Goal: Information Seeking & Learning: Understand process/instructions

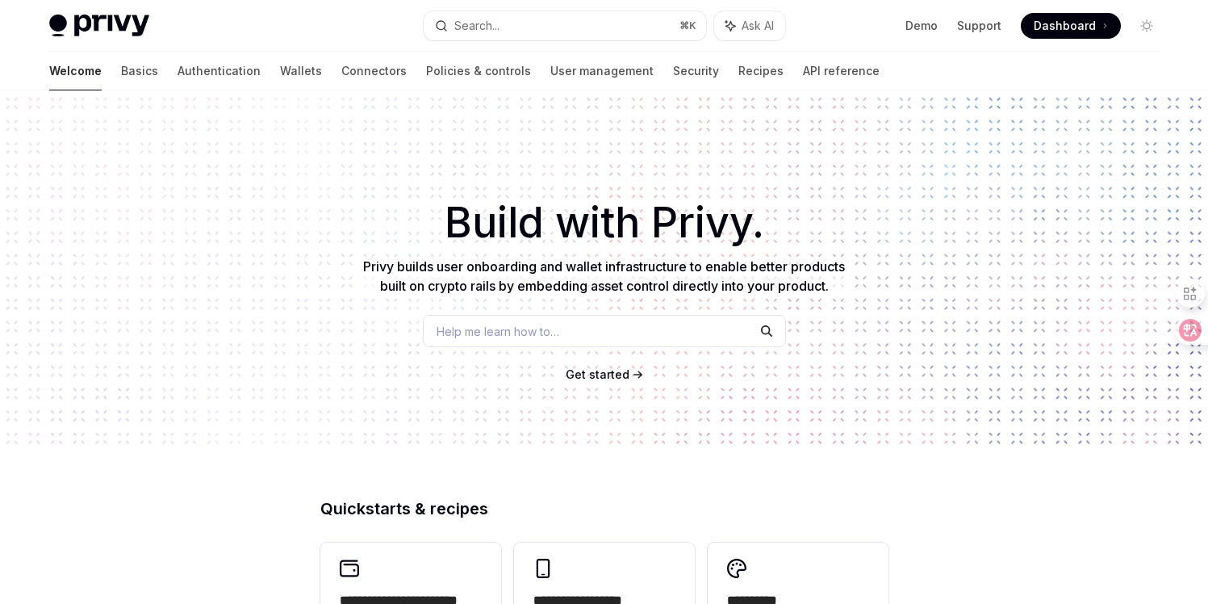
click at [1046, 23] on span "Dashboard" at bounding box center [1065, 26] width 62 height 16
click at [803, 72] on link "API reference" at bounding box center [841, 71] width 77 height 39
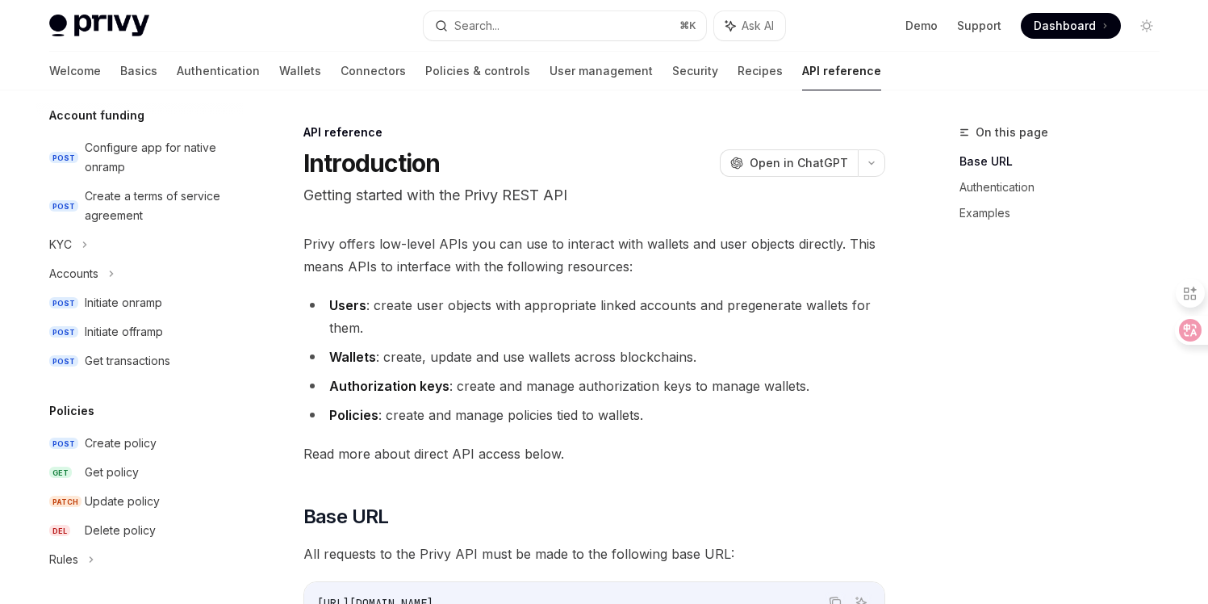
scroll to position [659, 0]
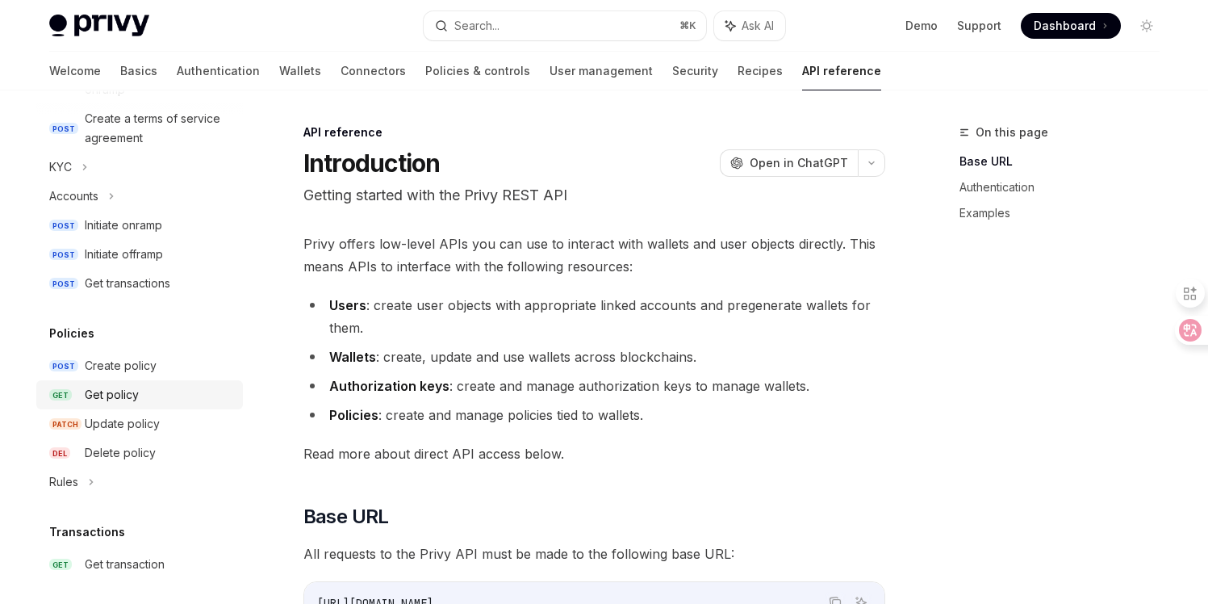
click at [99, 400] on div "Get policy" at bounding box center [112, 394] width 54 height 19
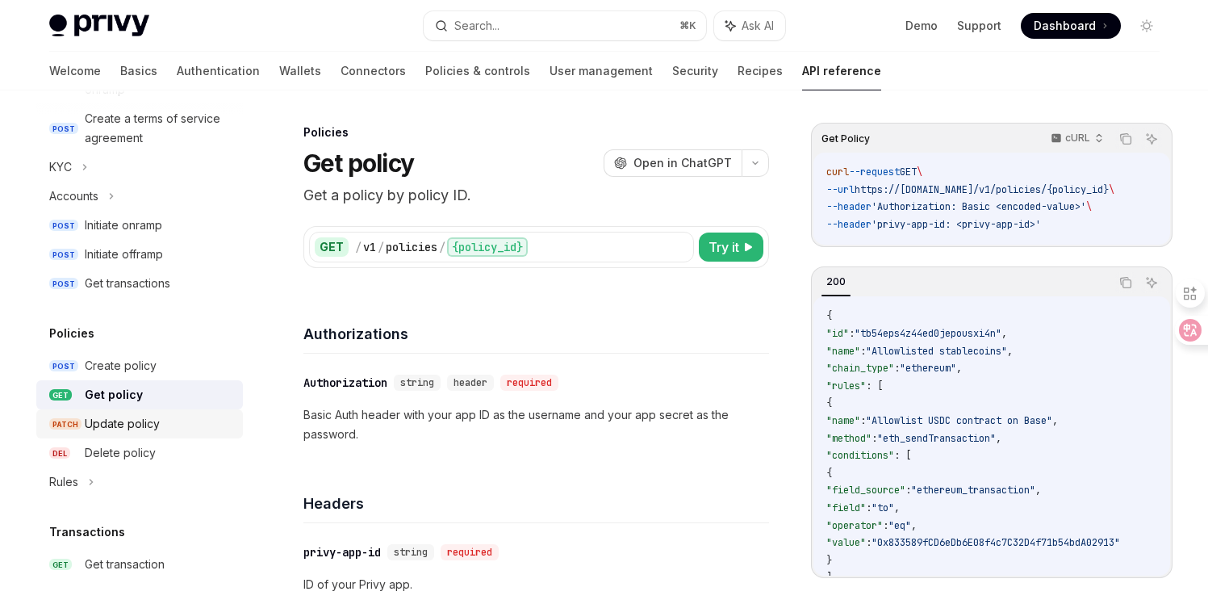
click at [117, 418] on div "Update policy" at bounding box center [122, 423] width 75 height 19
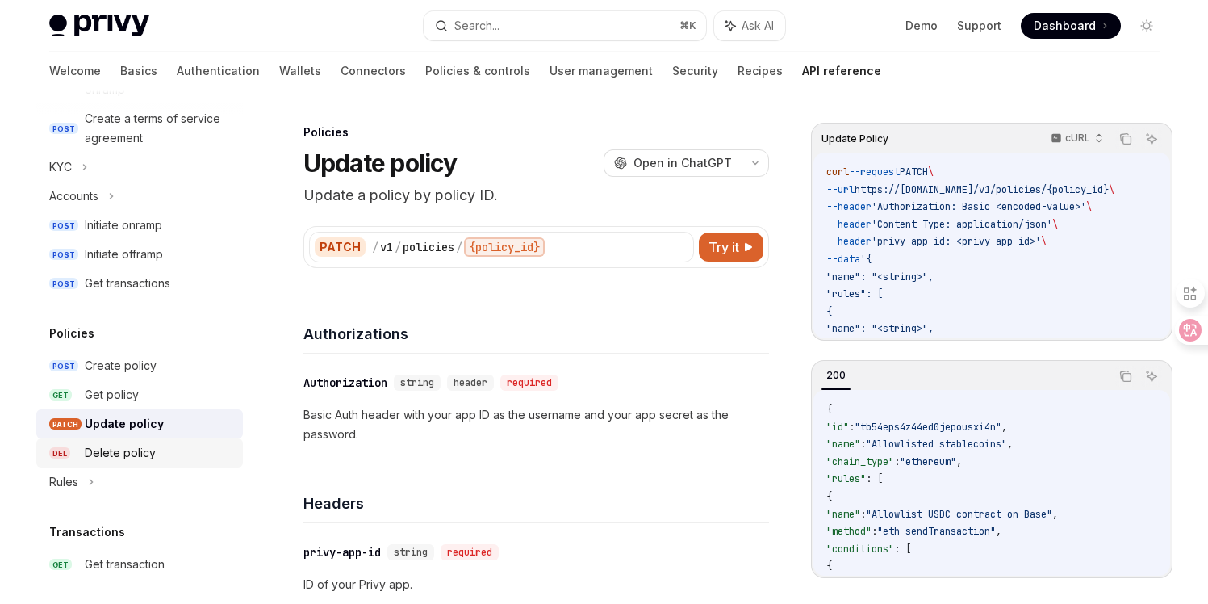
click at [117, 448] on div "Delete policy" at bounding box center [120, 452] width 71 height 19
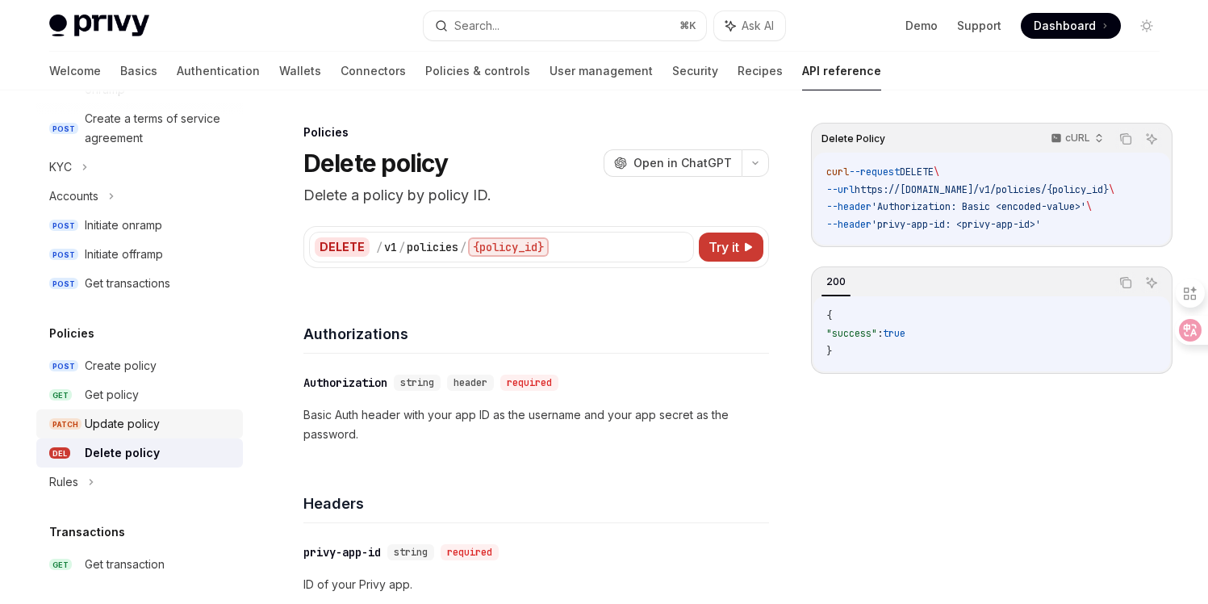
click at [118, 414] on div "Update policy" at bounding box center [122, 423] width 75 height 19
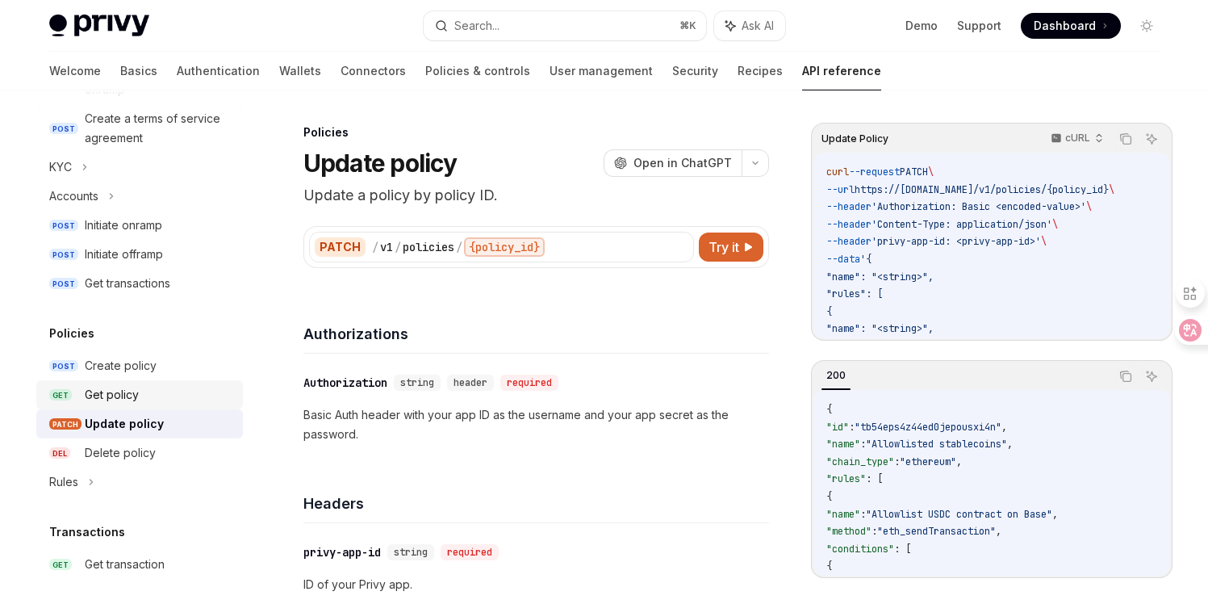
click at [118, 402] on div "Get policy" at bounding box center [112, 394] width 54 height 19
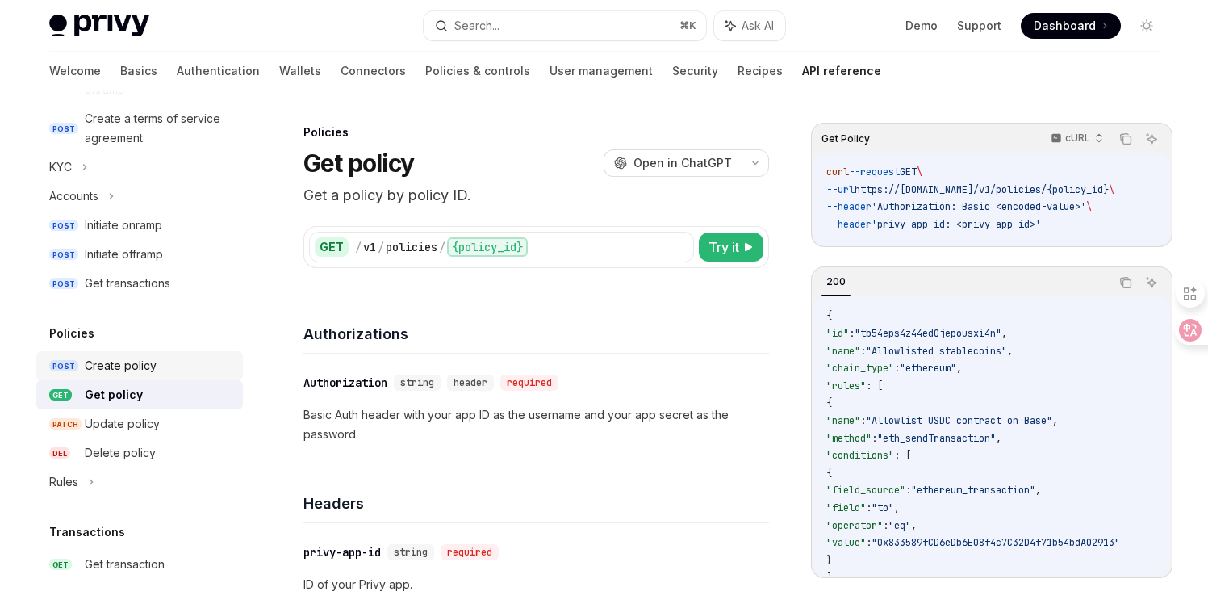
click at [123, 377] on link "POST Create policy" at bounding box center [139, 365] width 207 height 29
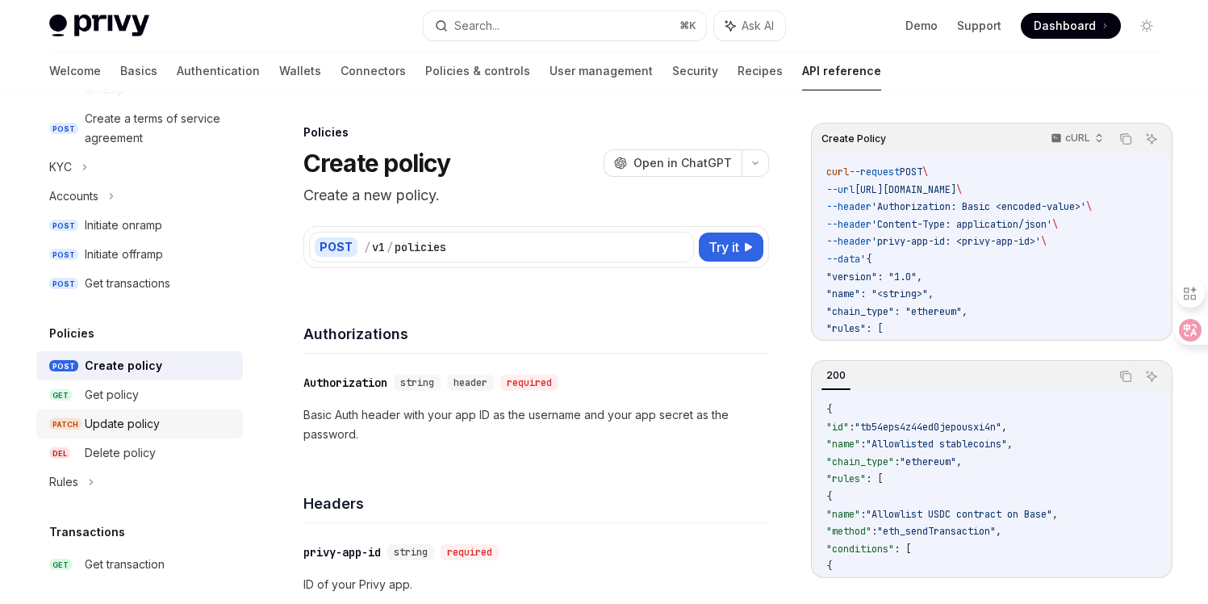
click at [123, 419] on div "Update policy" at bounding box center [122, 423] width 75 height 19
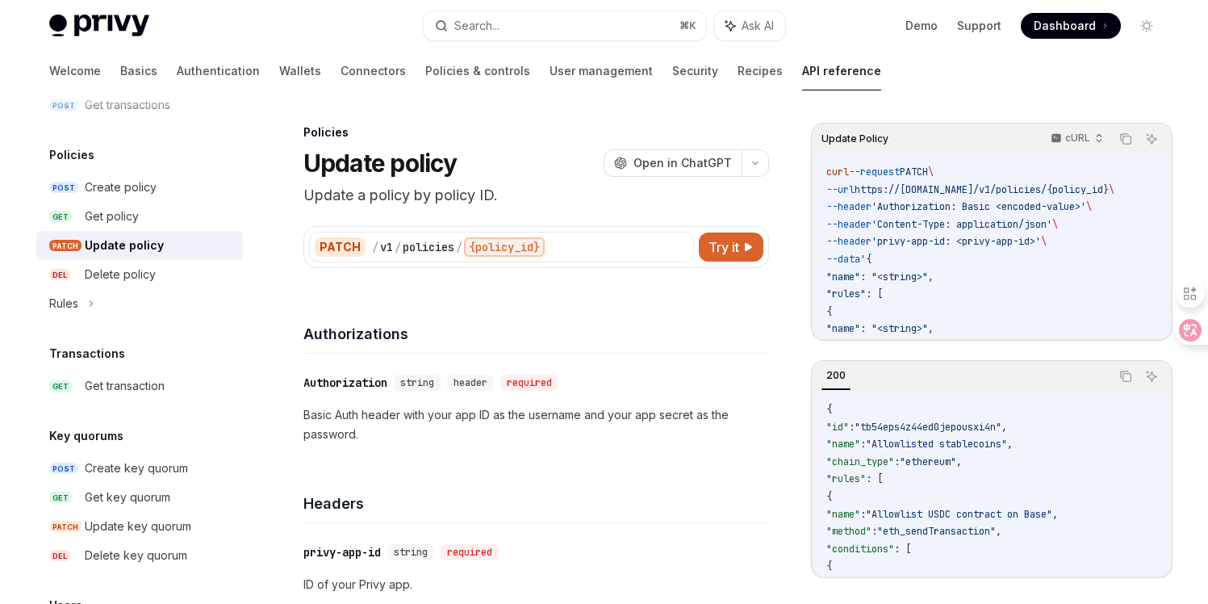
scroll to position [873, 0]
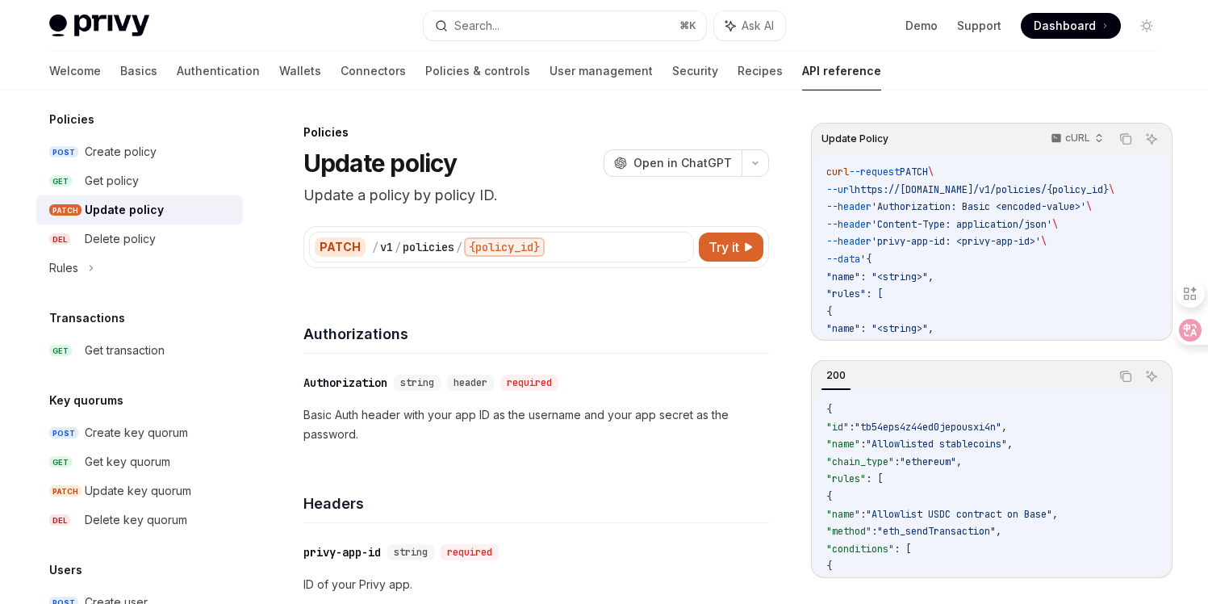
click at [118, 430] on div "Create key quorum" at bounding box center [136, 432] width 103 height 19
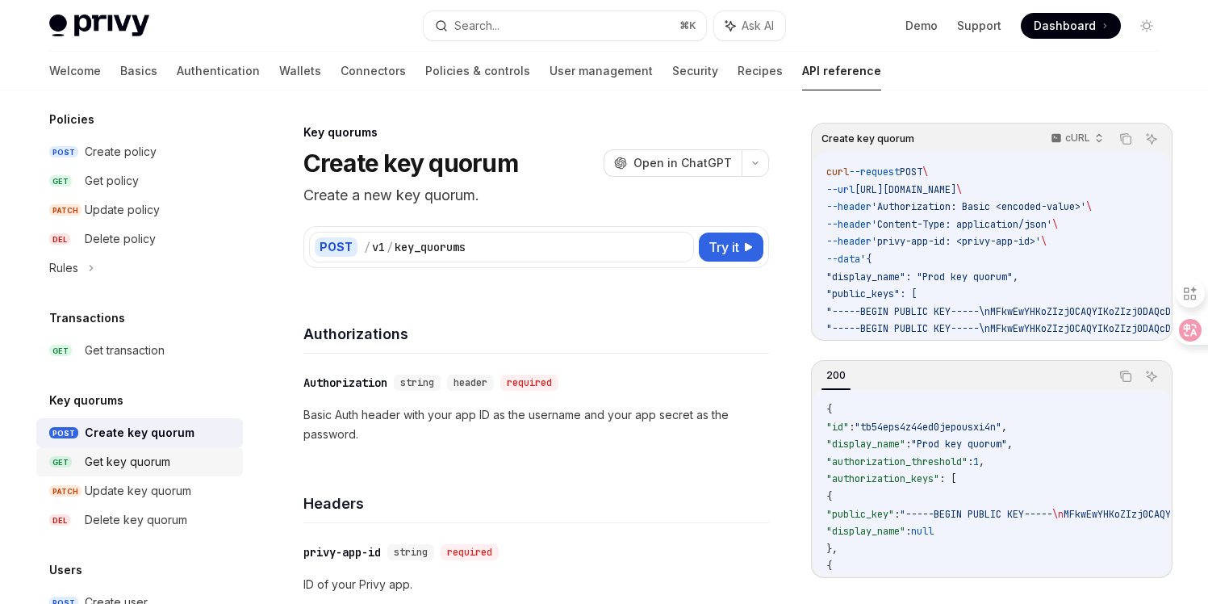
click at [118, 462] on div "Get key quorum" at bounding box center [128, 461] width 86 height 19
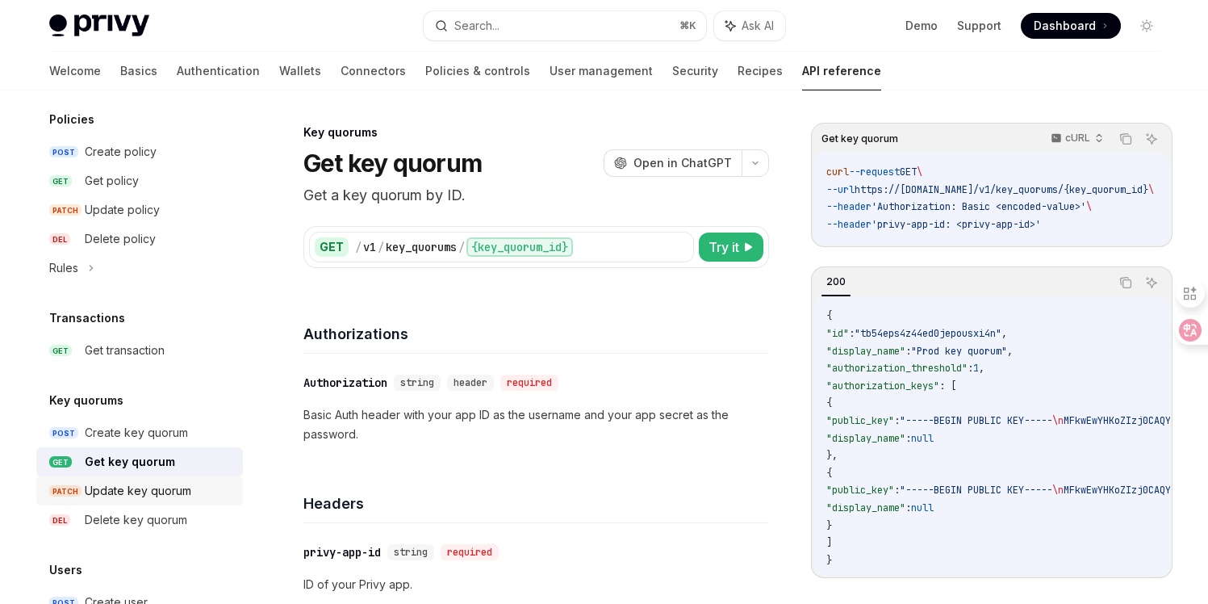
click at [118, 487] on div "Update key quorum" at bounding box center [138, 490] width 107 height 19
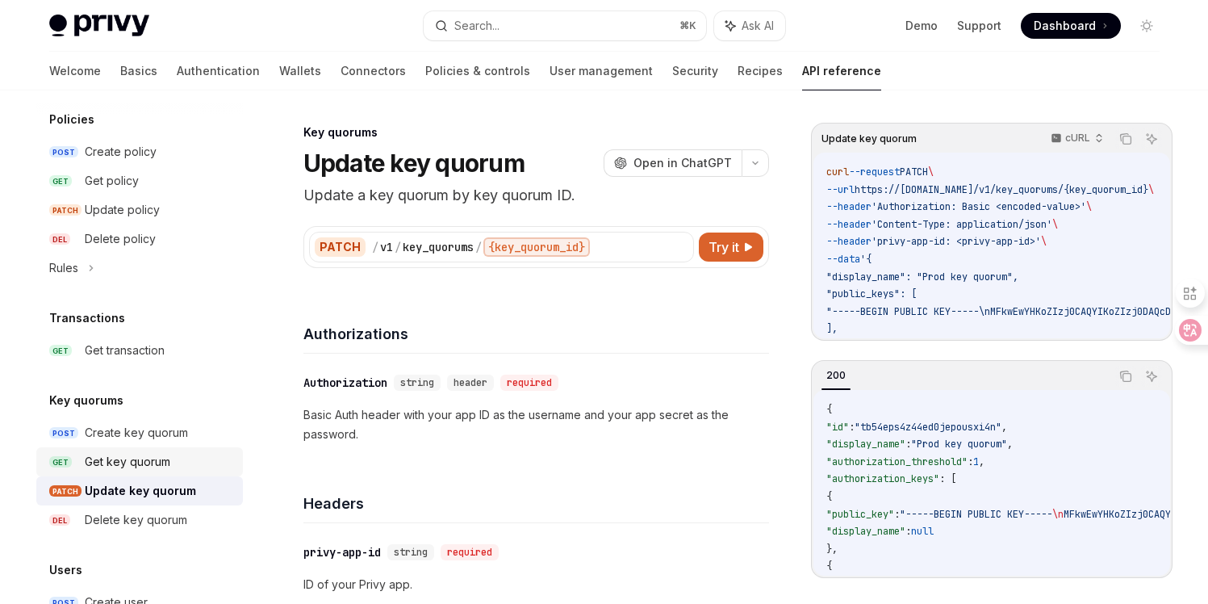
click at [118, 467] on div "Get key quorum" at bounding box center [128, 461] width 86 height 19
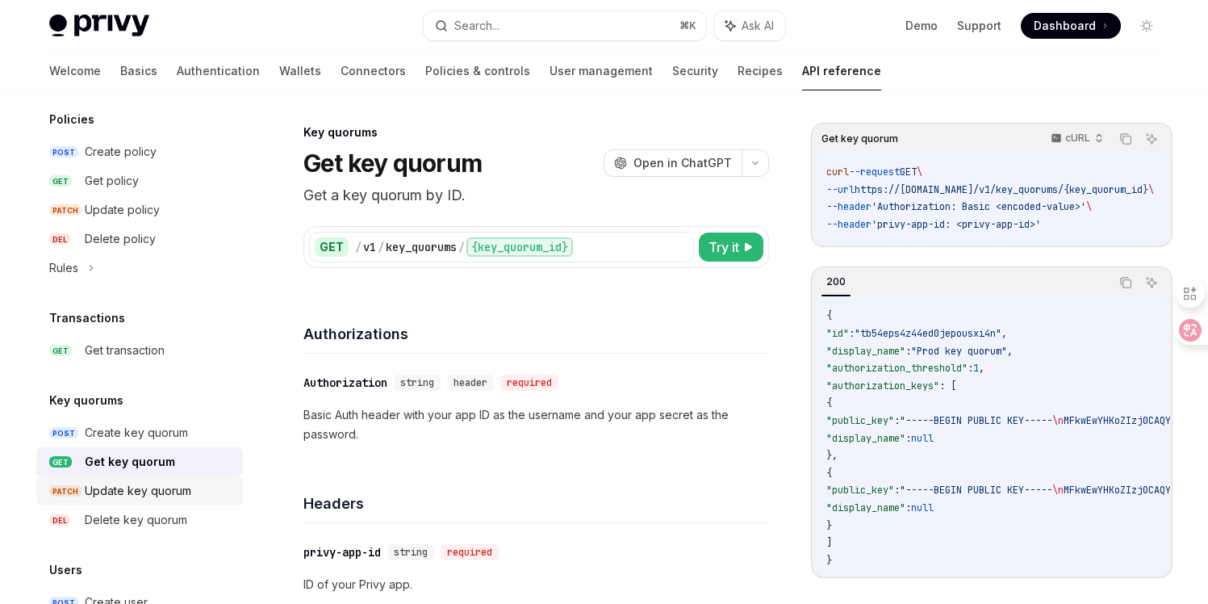
click at [120, 489] on div "Update key quorum" at bounding box center [138, 490] width 107 height 19
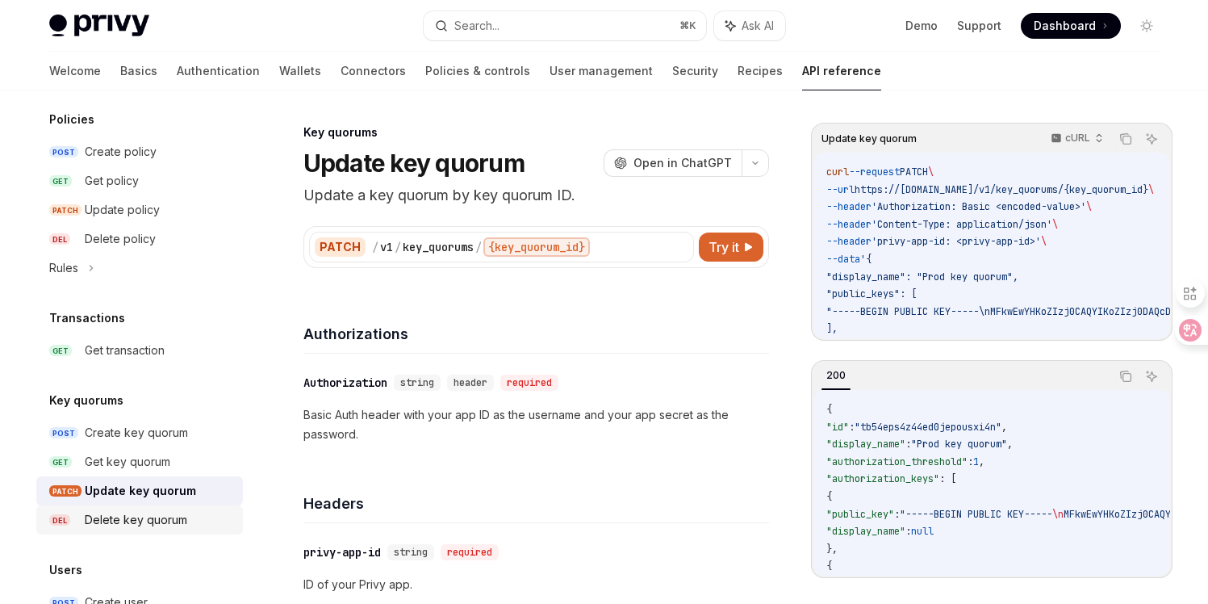
click at [120, 516] on div "Delete key quorum" at bounding box center [136, 519] width 102 height 19
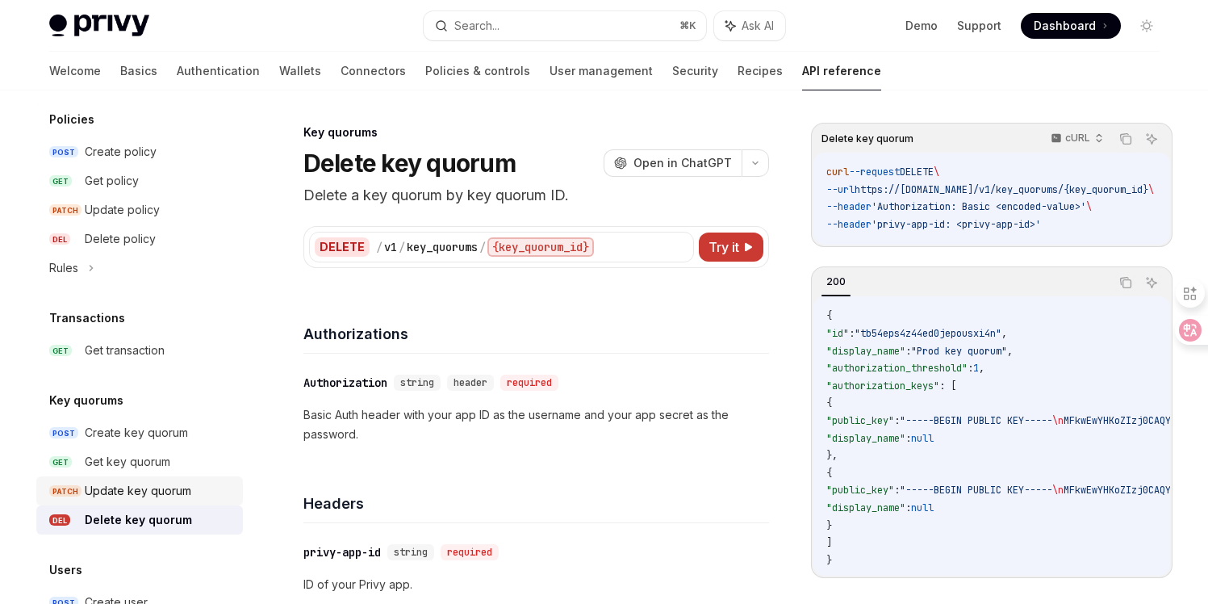
click at [119, 487] on div "Update key quorum" at bounding box center [138, 490] width 107 height 19
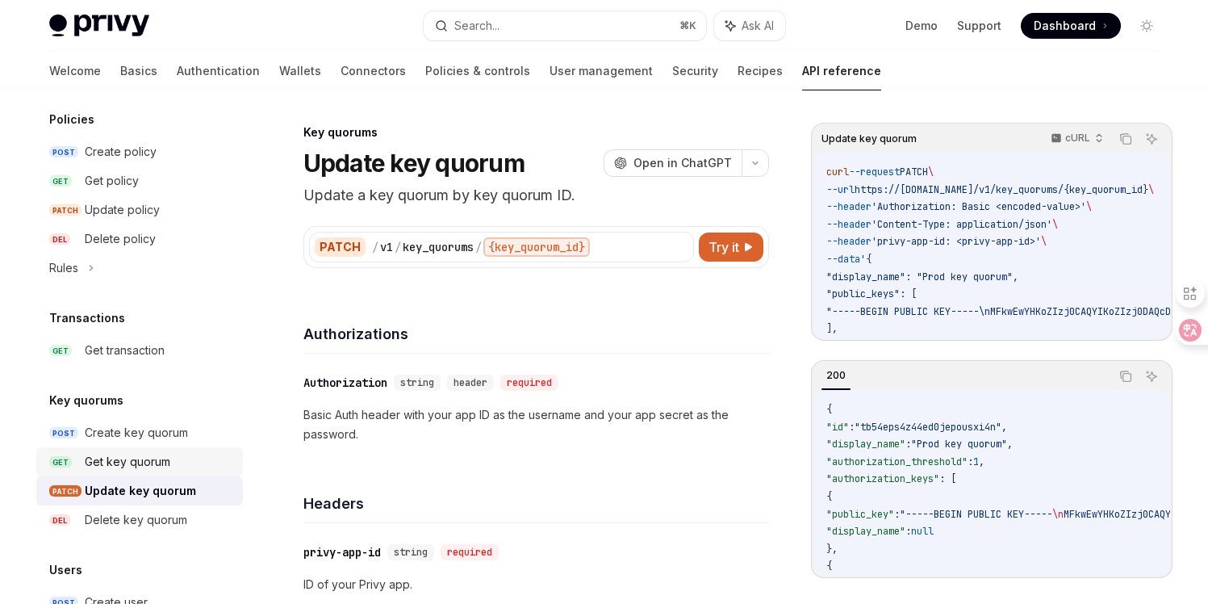
click at [119, 451] on link "GET Get key quorum" at bounding box center [139, 461] width 207 height 29
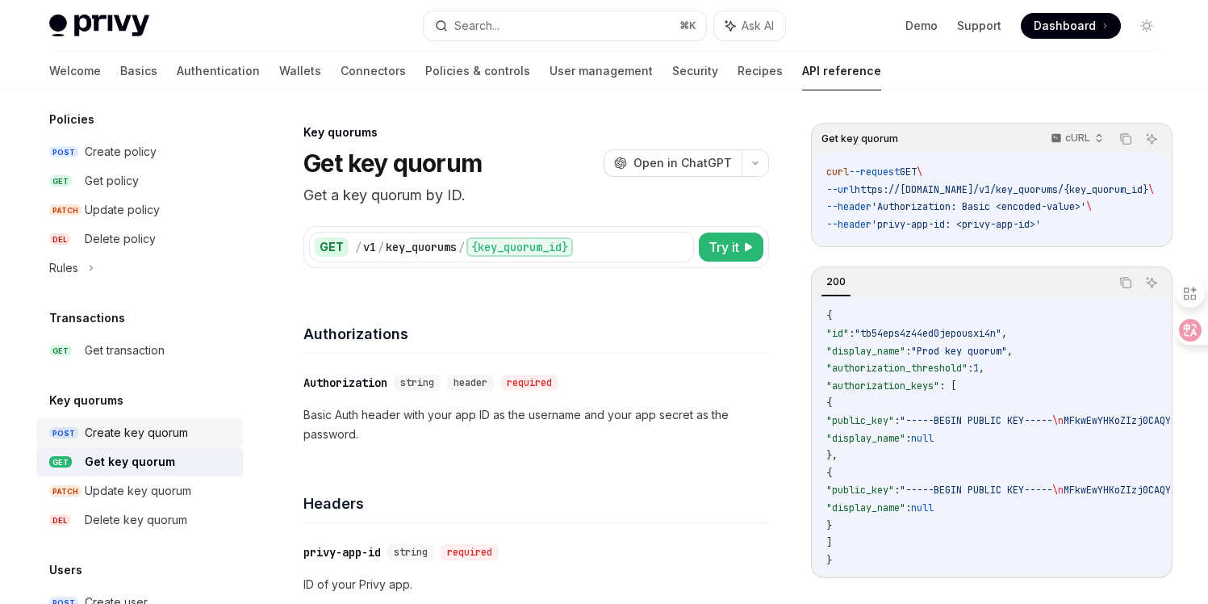
click at [120, 433] on div "Create key quorum" at bounding box center [136, 432] width 103 height 19
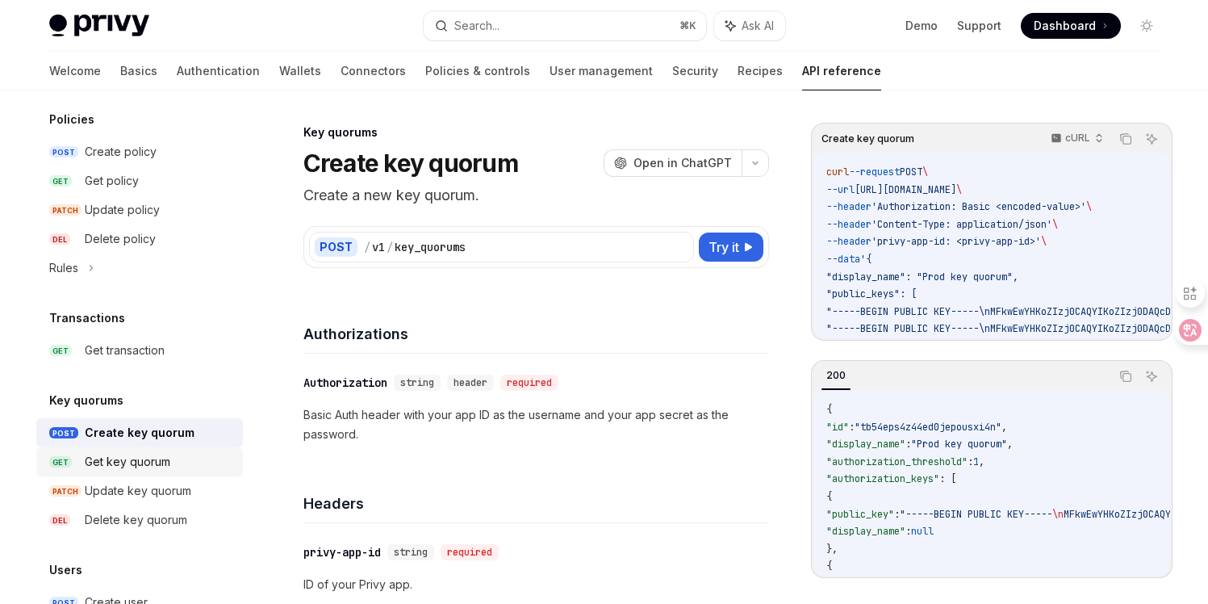
click at [124, 449] on link "GET Get key quorum" at bounding box center [139, 461] width 207 height 29
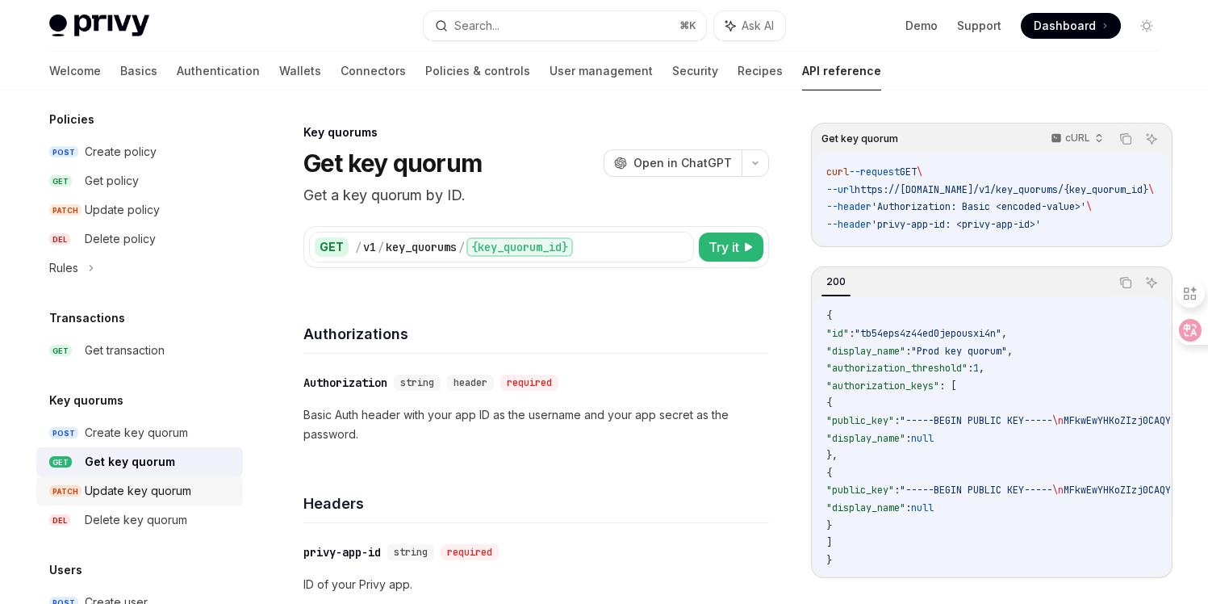
click at [124, 487] on div "Update key quorum" at bounding box center [138, 490] width 107 height 19
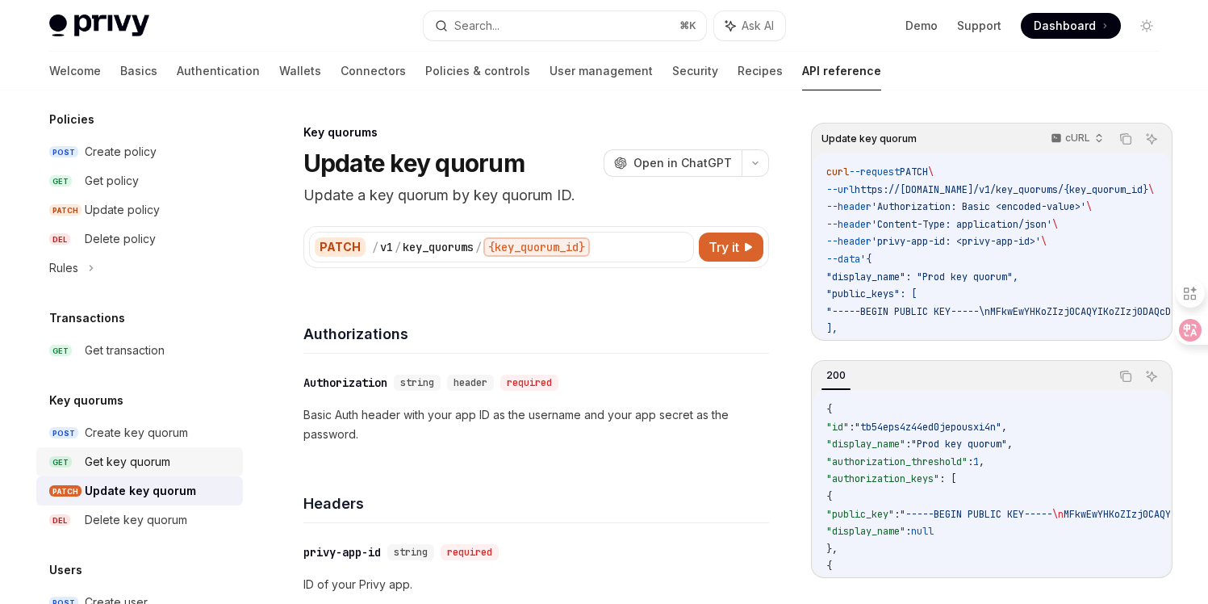
click at [128, 462] on div "Get key quorum" at bounding box center [128, 461] width 86 height 19
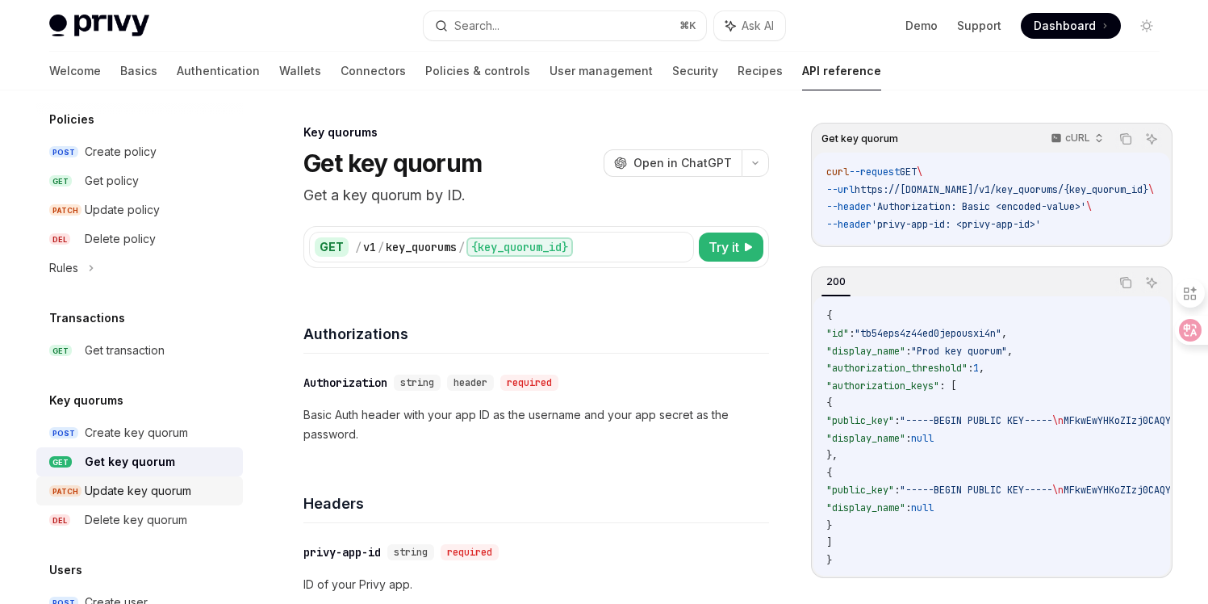
click at [128, 480] on link "PATCH Update key quorum" at bounding box center [139, 490] width 207 height 29
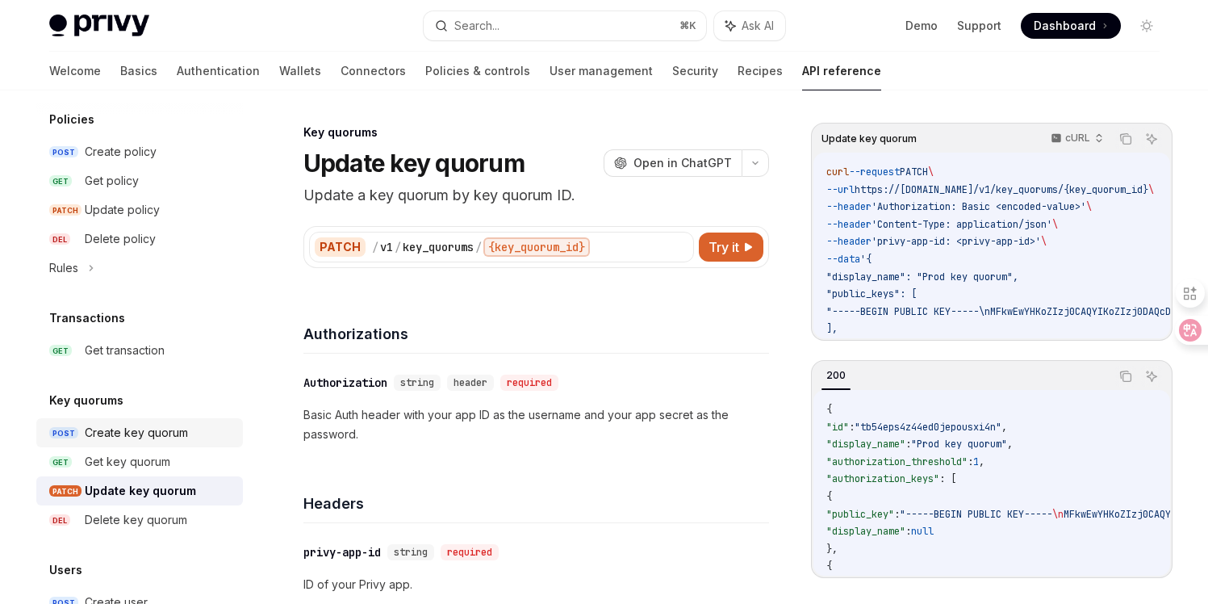
click at [124, 436] on div "Create key quorum" at bounding box center [136, 432] width 103 height 19
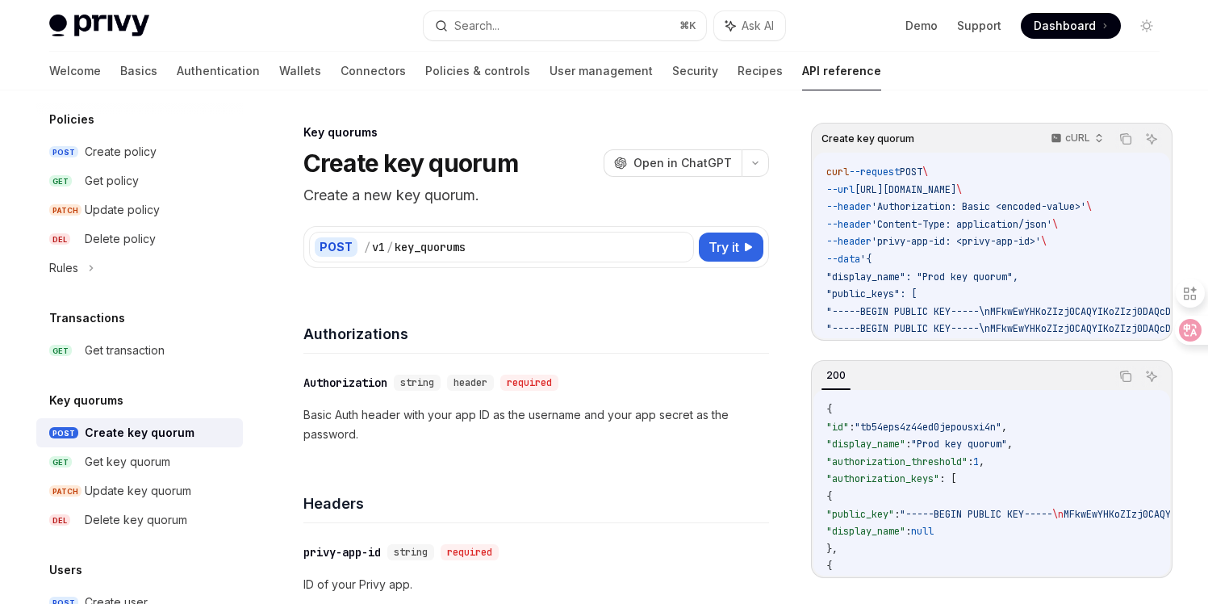
scroll to position [59, 0]
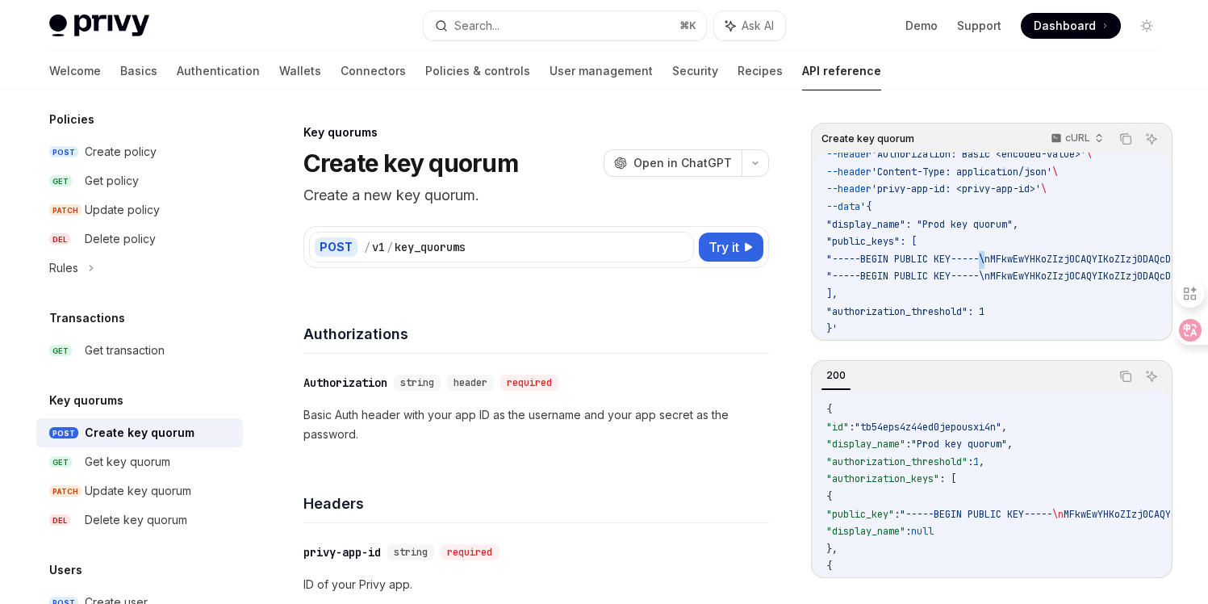
click at [387, 245] on div "/" at bounding box center [390, 247] width 6 height 16
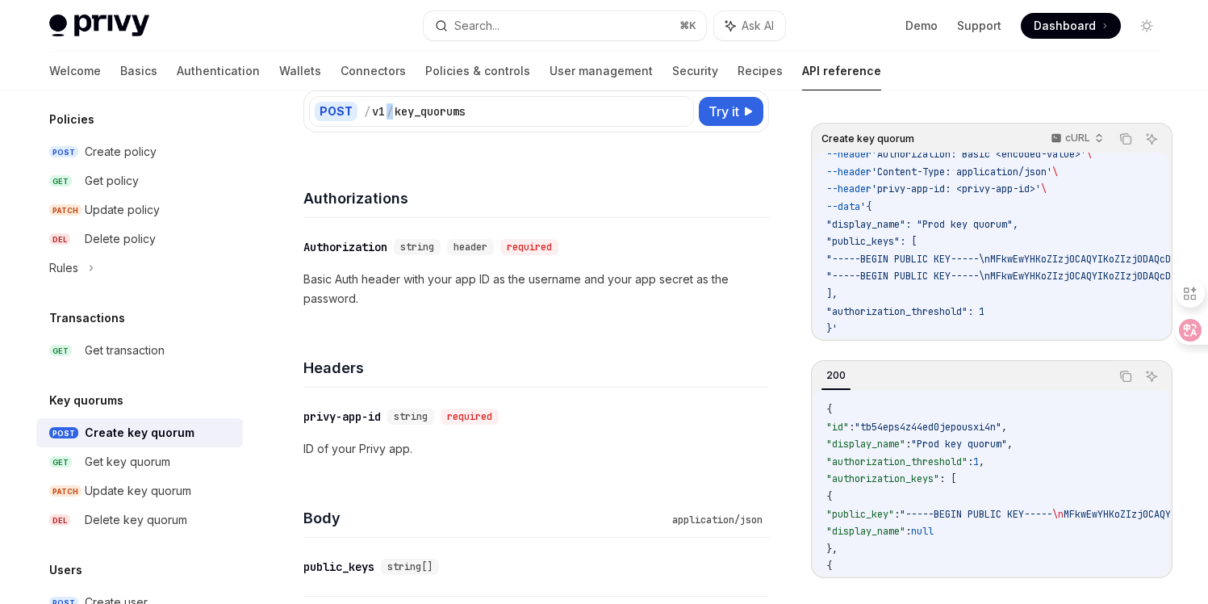
scroll to position [0, 0]
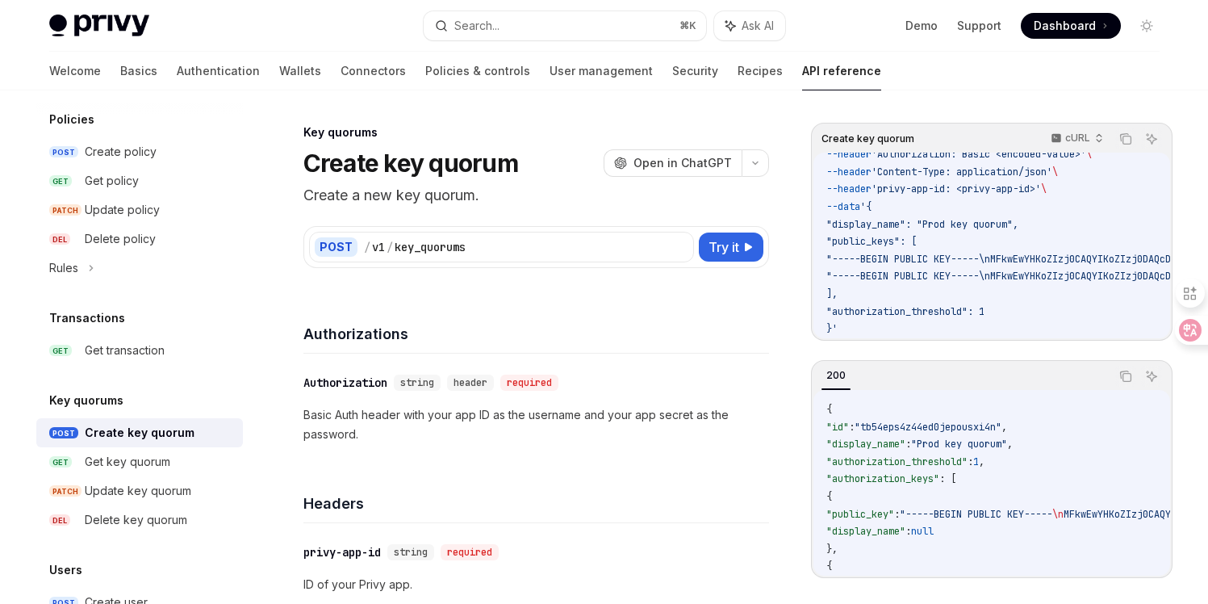
click at [1058, 167] on span "\" at bounding box center [1055, 171] width 6 height 13
click at [1052, 167] on span "'Content-Type: application/json'" at bounding box center [962, 171] width 181 height 13
click at [1047, 182] on span "\" at bounding box center [1044, 188] width 6 height 13
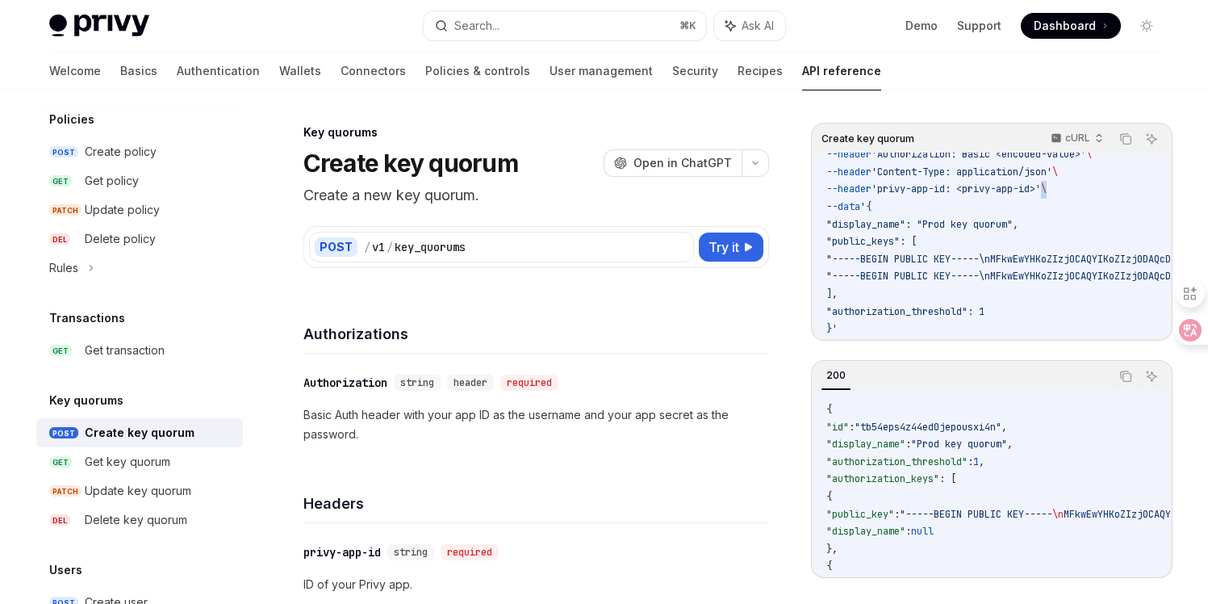
click at [1047, 182] on span "\" at bounding box center [1044, 188] width 6 height 13
click at [149, 455] on div "Get key quorum" at bounding box center [128, 461] width 86 height 19
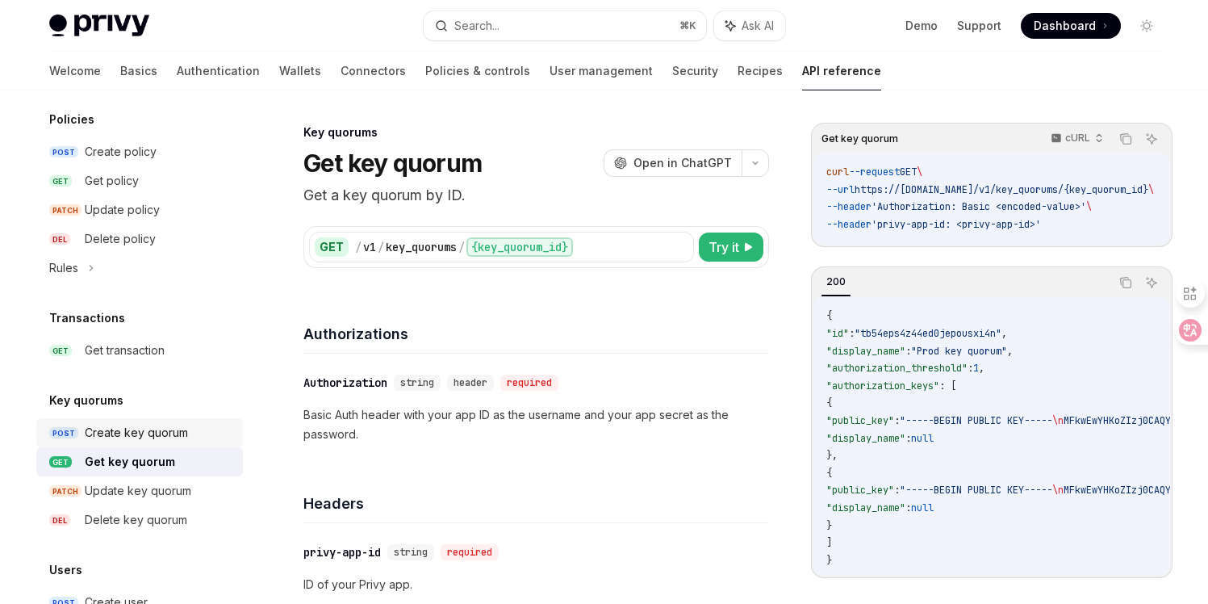
click at [161, 433] on div "Create key quorum" at bounding box center [136, 432] width 103 height 19
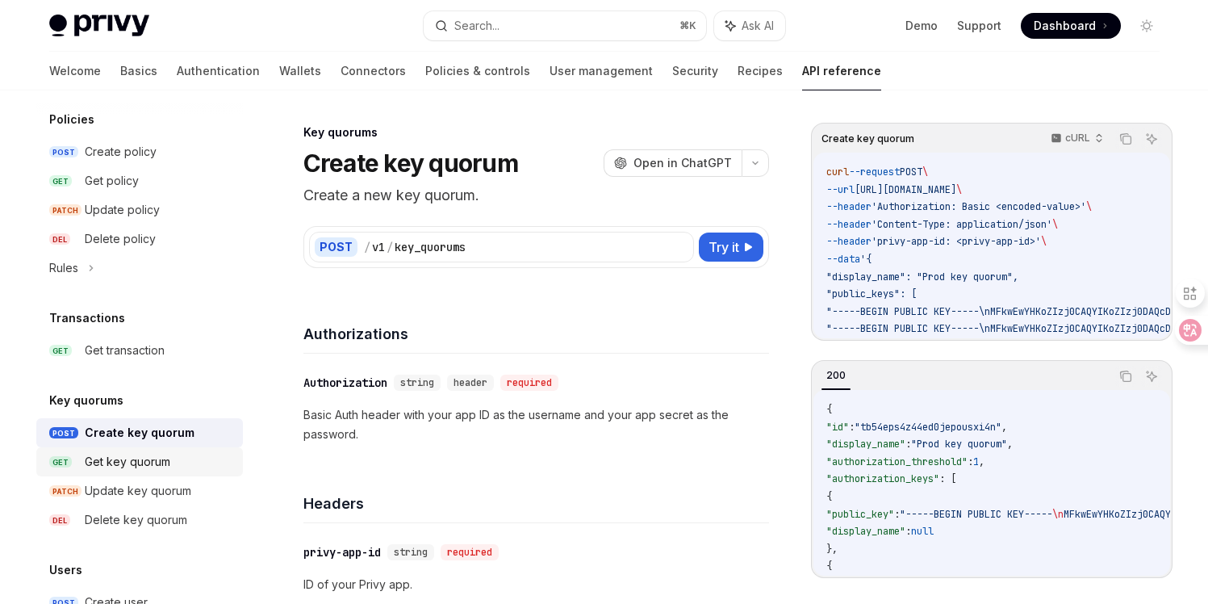
click at [158, 461] on div "Get key quorum" at bounding box center [128, 461] width 86 height 19
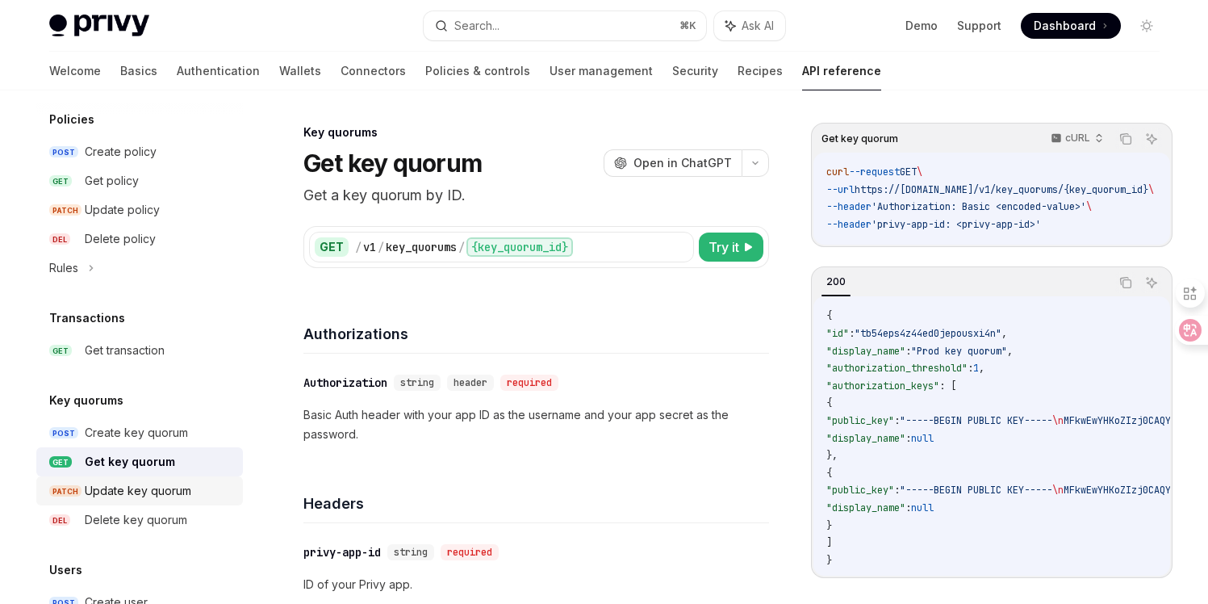
click at [158, 489] on div "Update key quorum" at bounding box center [138, 490] width 107 height 19
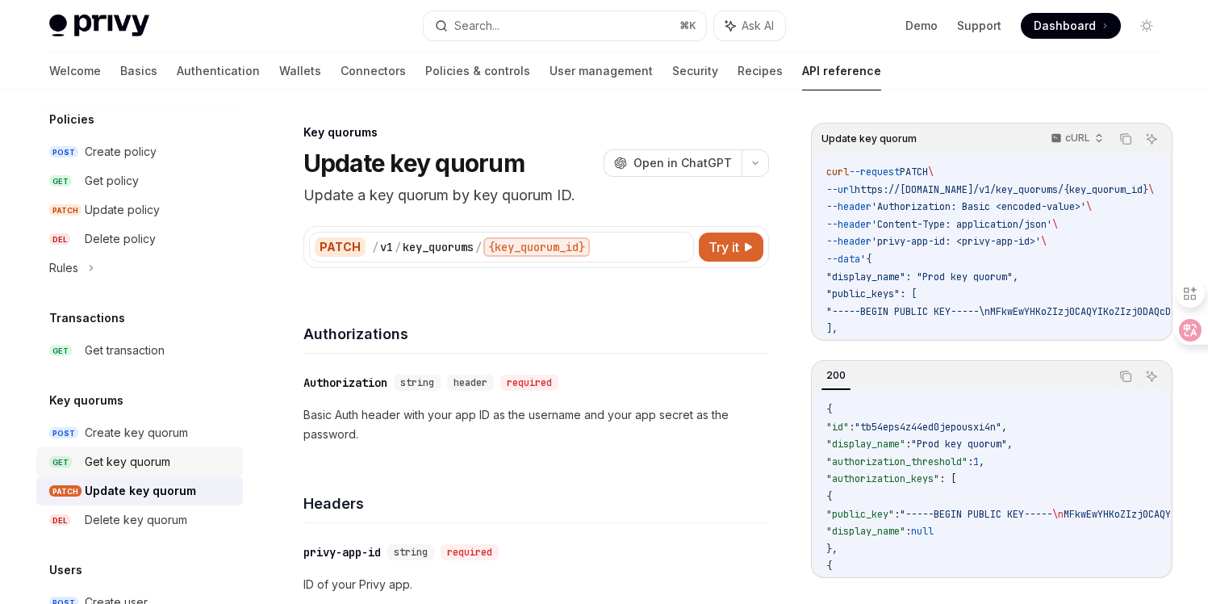
click at [157, 454] on div "Get key quorum" at bounding box center [128, 461] width 86 height 19
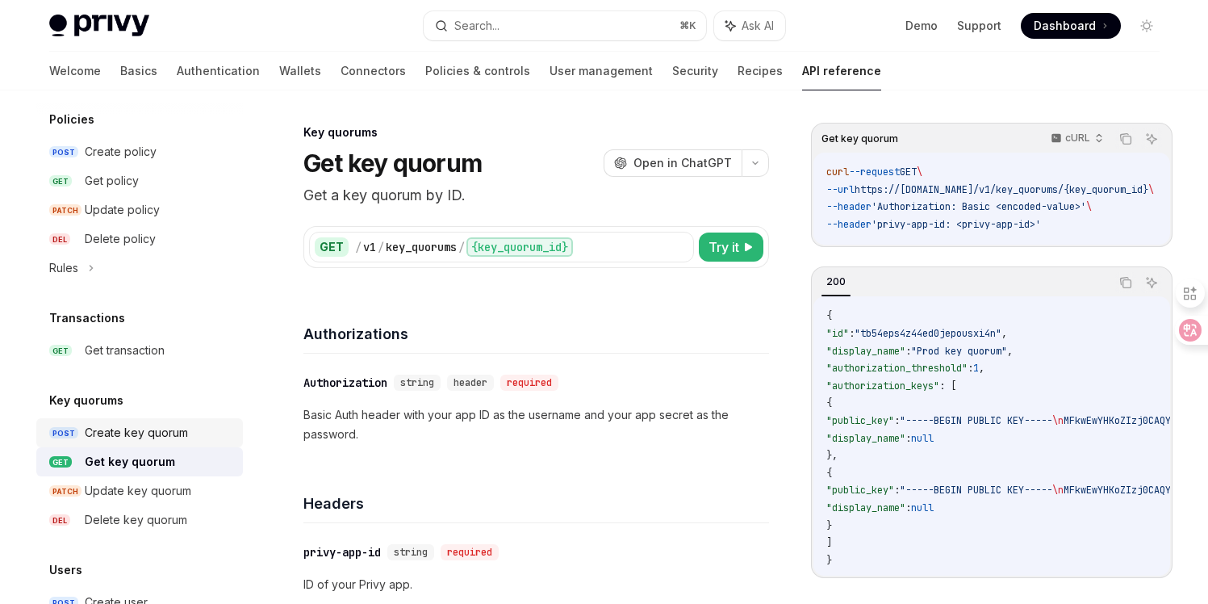
click at [149, 437] on div "Create key quorum" at bounding box center [136, 432] width 103 height 19
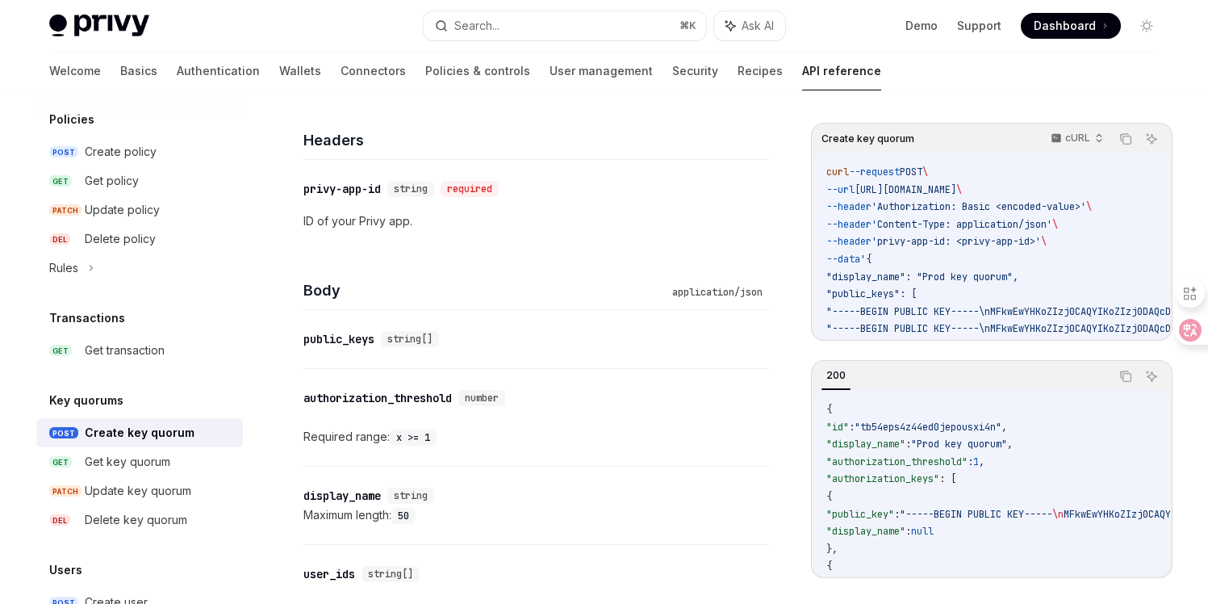
scroll to position [480, 0]
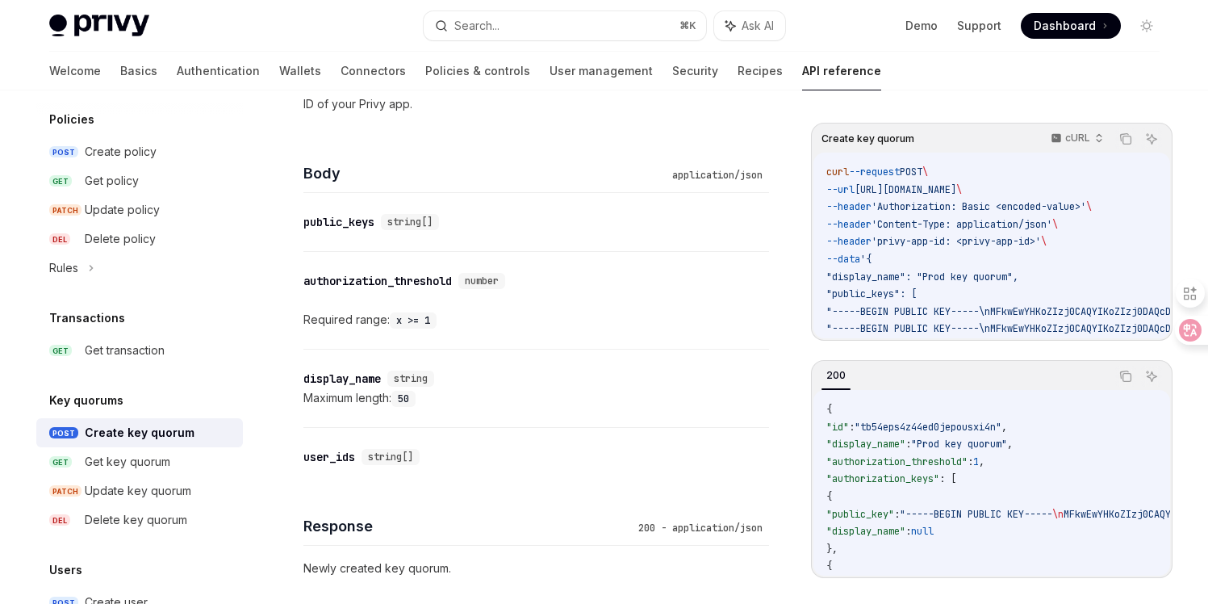
click at [505, 404] on div "Maximum length: 50" at bounding box center [536, 397] width 466 height 19
click at [636, 389] on div "Maximum length: 50" at bounding box center [536, 397] width 466 height 19
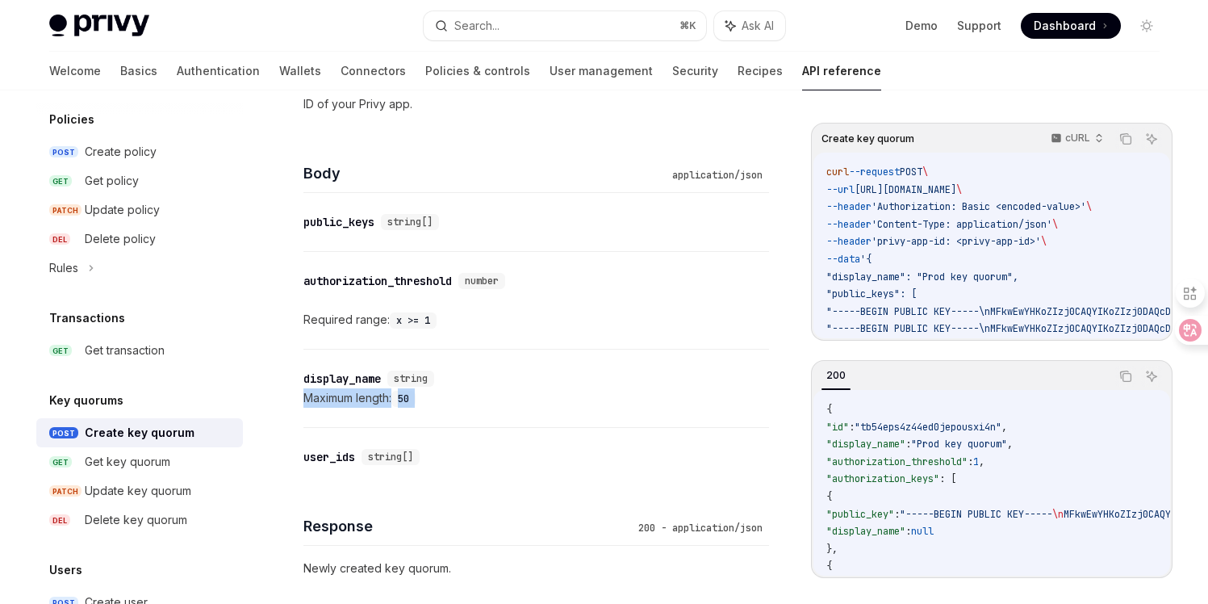
click at [636, 389] on div "Maximum length: 50" at bounding box center [536, 397] width 466 height 19
click at [632, 370] on div "​ display_name string" at bounding box center [528, 378] width 450 height 19
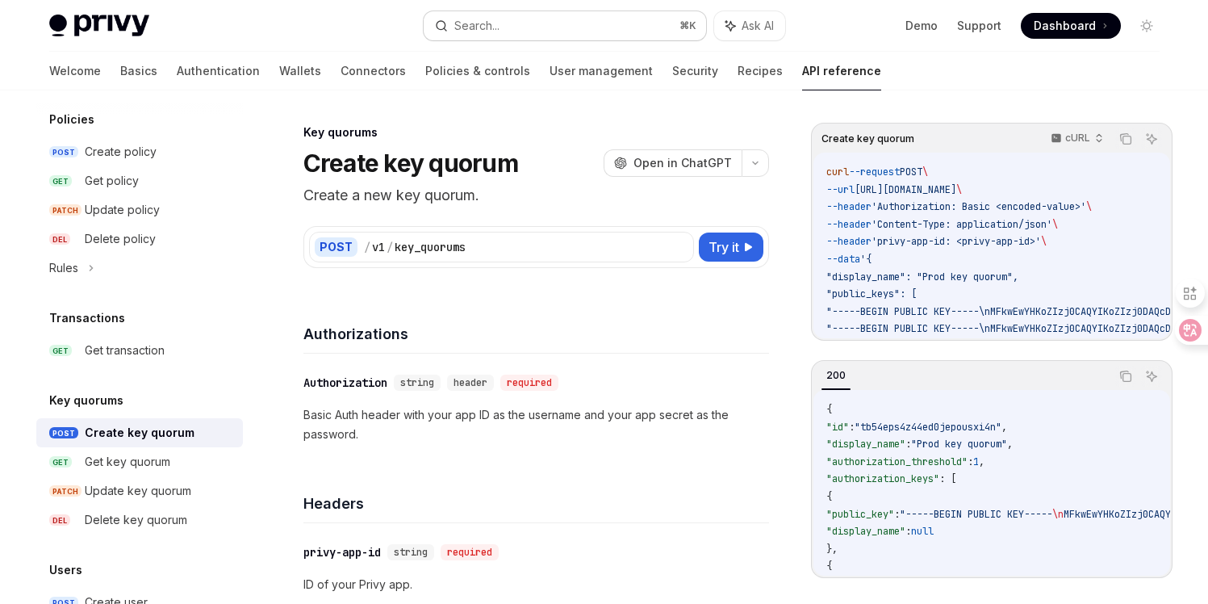
scroll to position [59, 0]
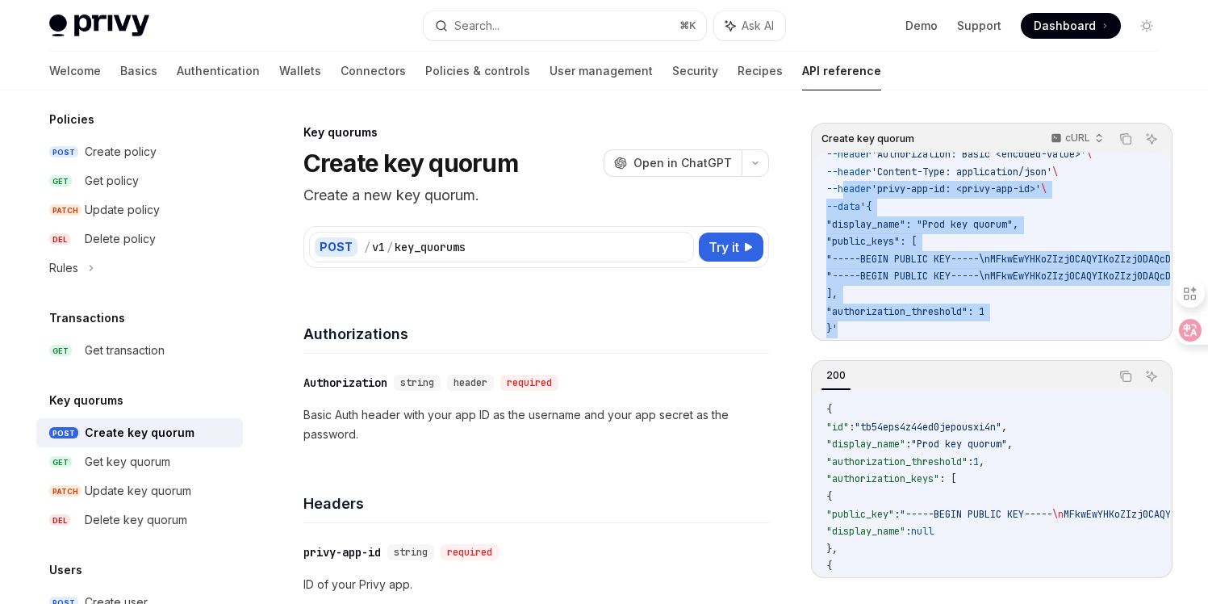
drag, startPoint x: 951, startPoint y: 326, endPoint x: 842, endPoint y: 177, distance: 185.3
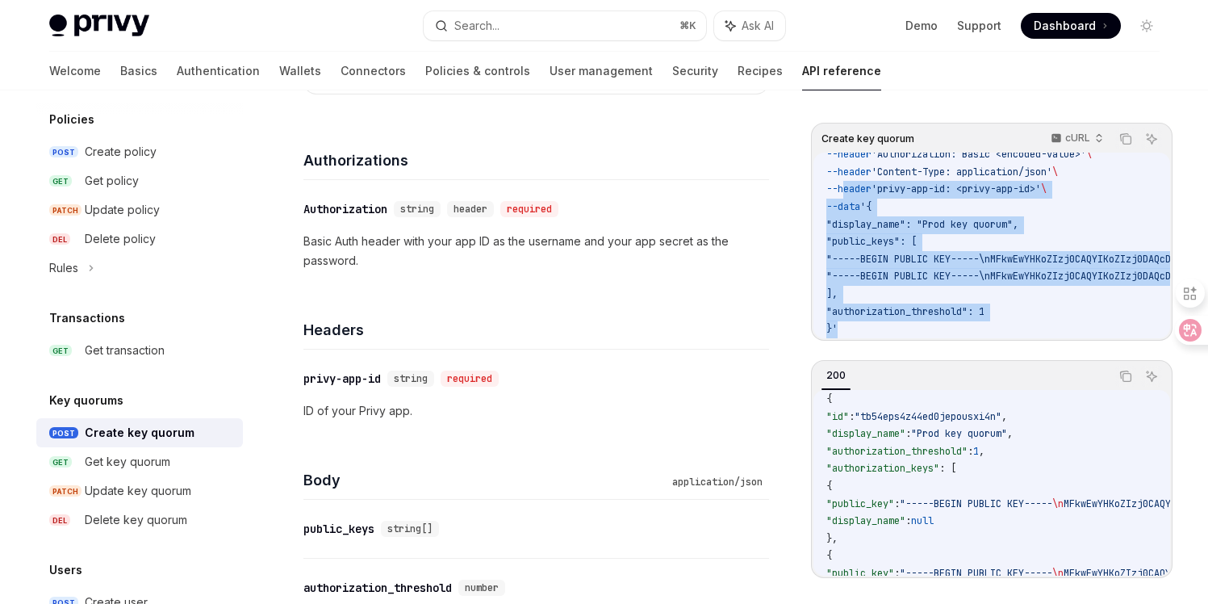
scroll to position [0, 0]
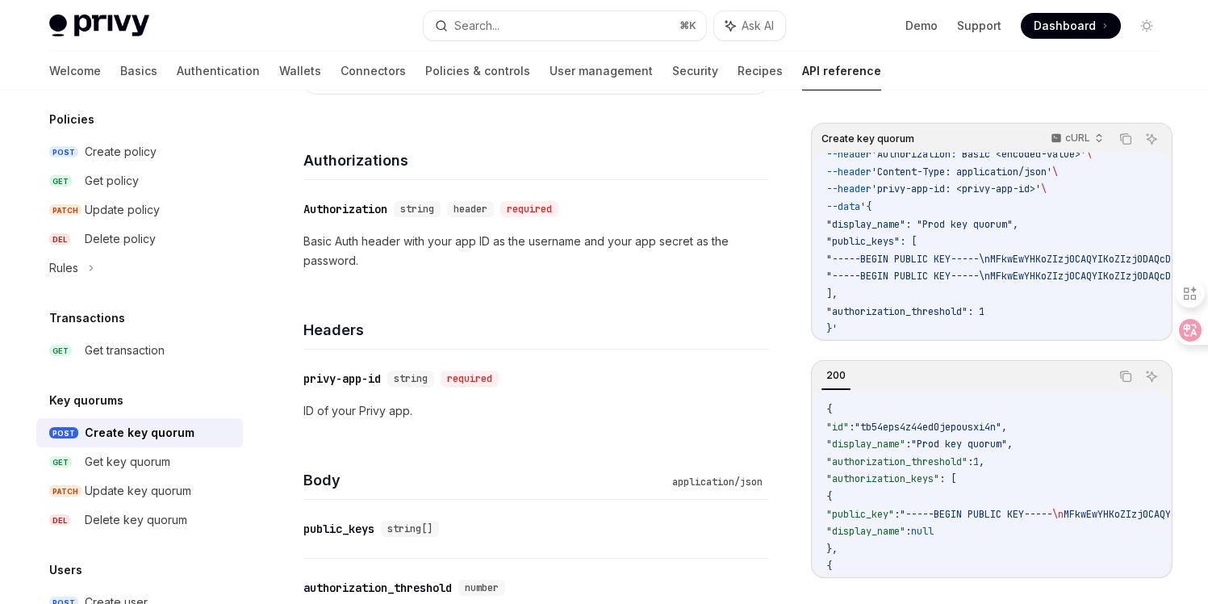
click at [882, 306] on span ""authorization_threshold": 1" at bounding box center [905, 311] width 158 height 13
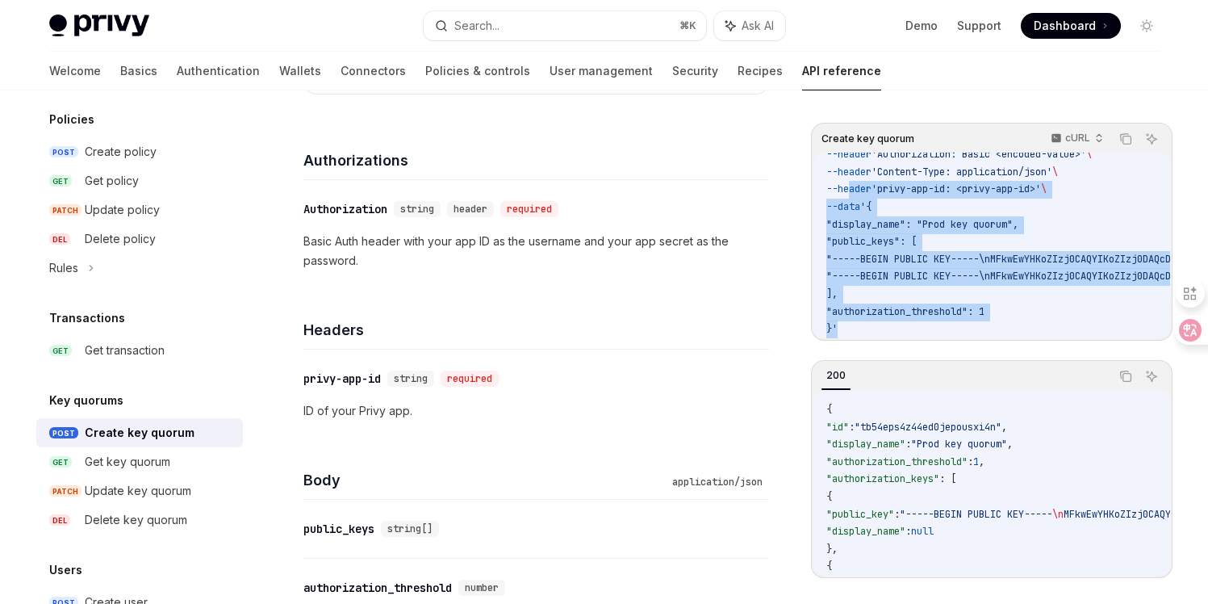
drag, startPoint x: 879, startPoint y: 316, endPoint x: 851, endPoint y: 169, distance: 149.6
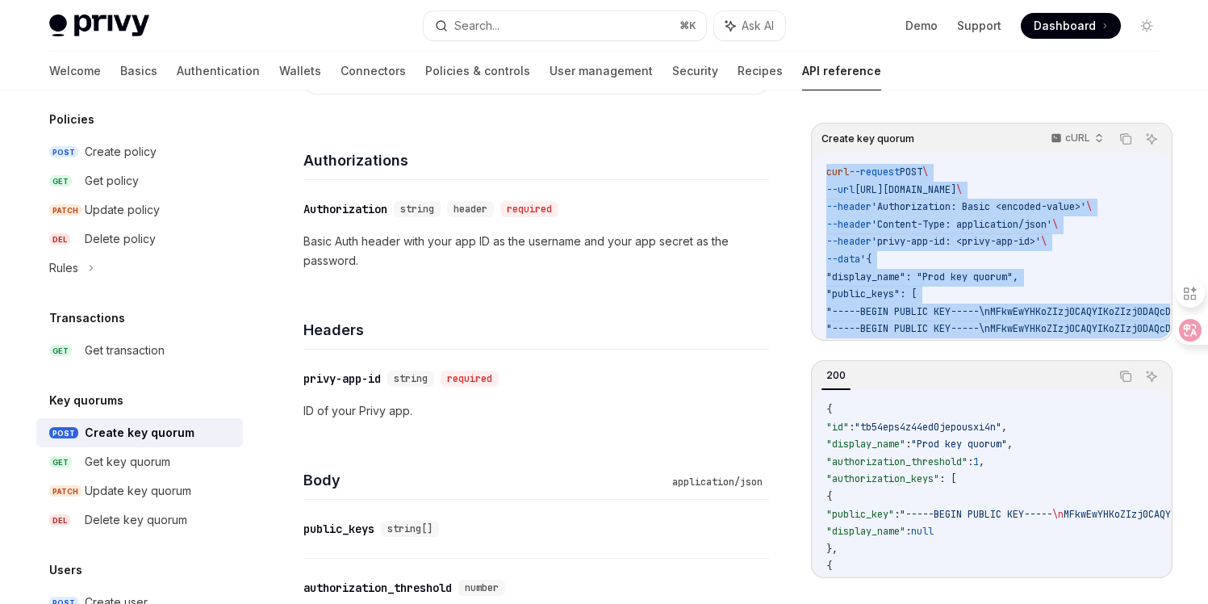
click at [824, 169] on div "curl --request POST \ --url [URL][DOMAIN_NAME] \ --header 'Authorization: Basic…" at bounding box center [991, 246] width 357 height 186
copy code "curl --request POST \ --url [URL][DOMAIN_NAME] \ --header 'Authorization: Basic…"
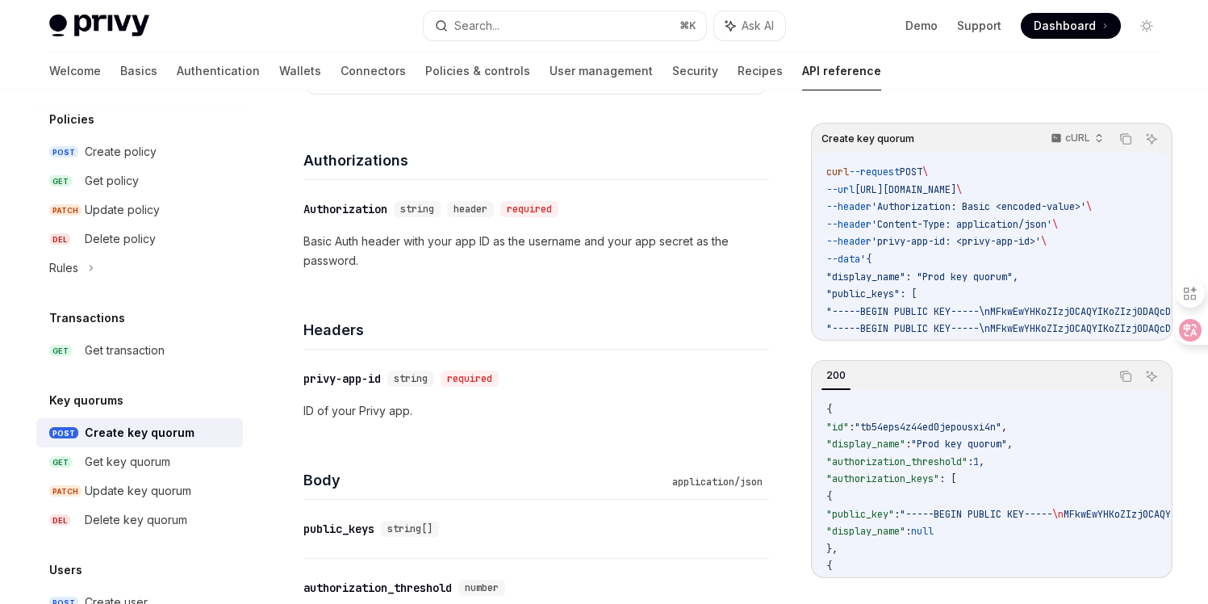
click at [1047, 237] on span "\" at bounding box center [1044, 241] width 6 height 13
click at [150, 487] on div "Update key quorum" at bounding box center [138, 490] width 107 height 19
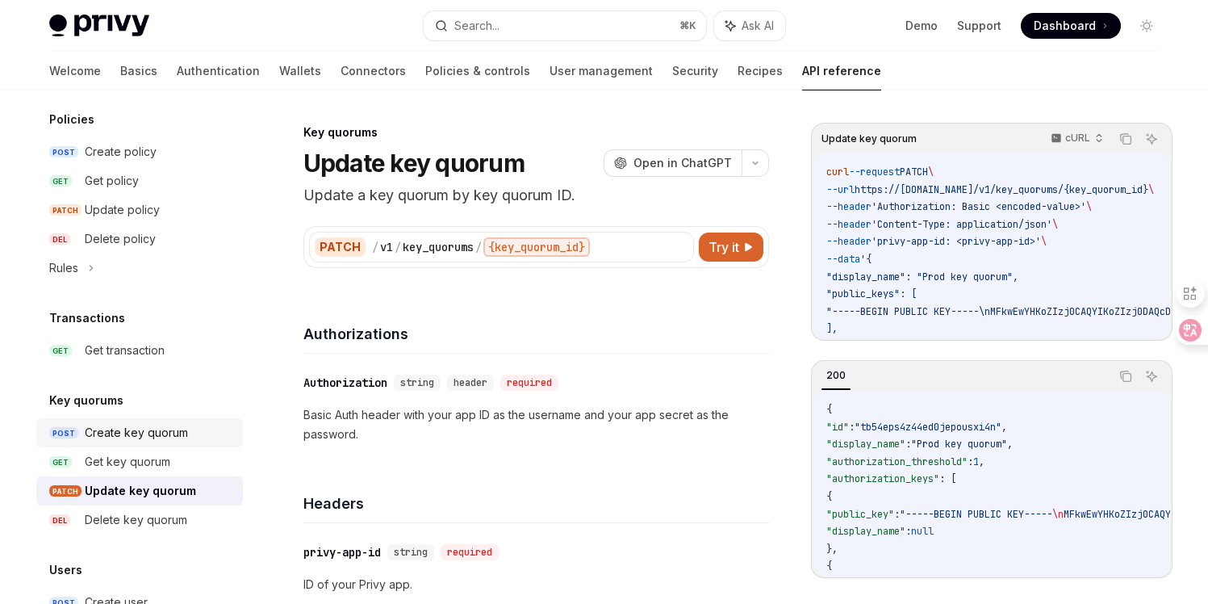
click at [153, 440] on div "Create key quorum" at bounding box center [136, 432] width 103 height 19
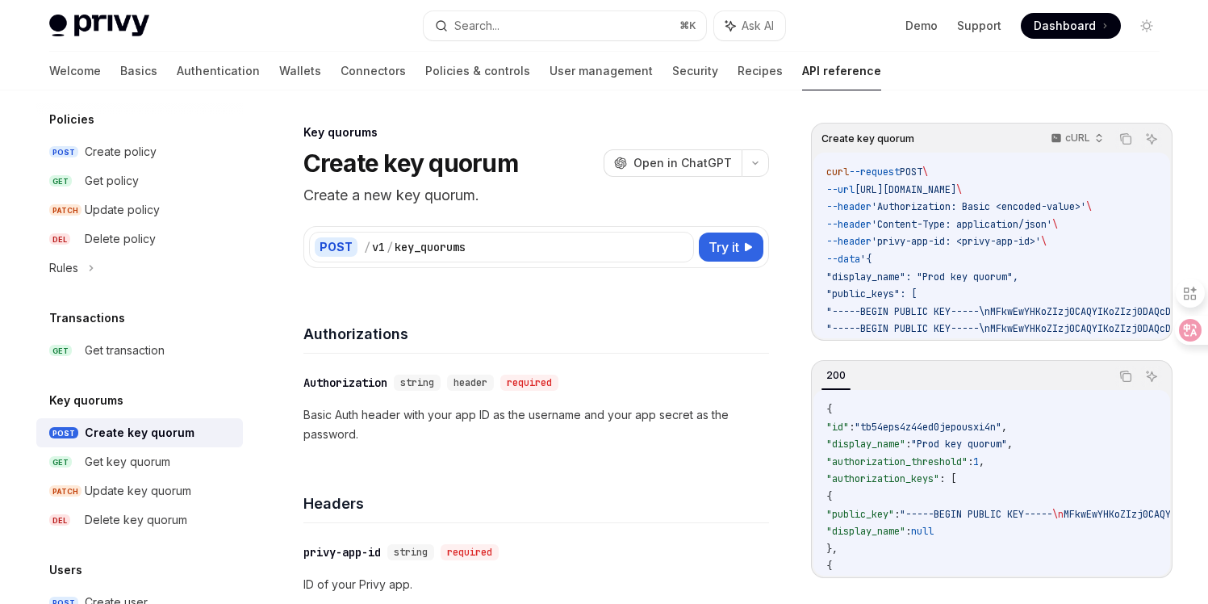
scroll to position [94, 0]
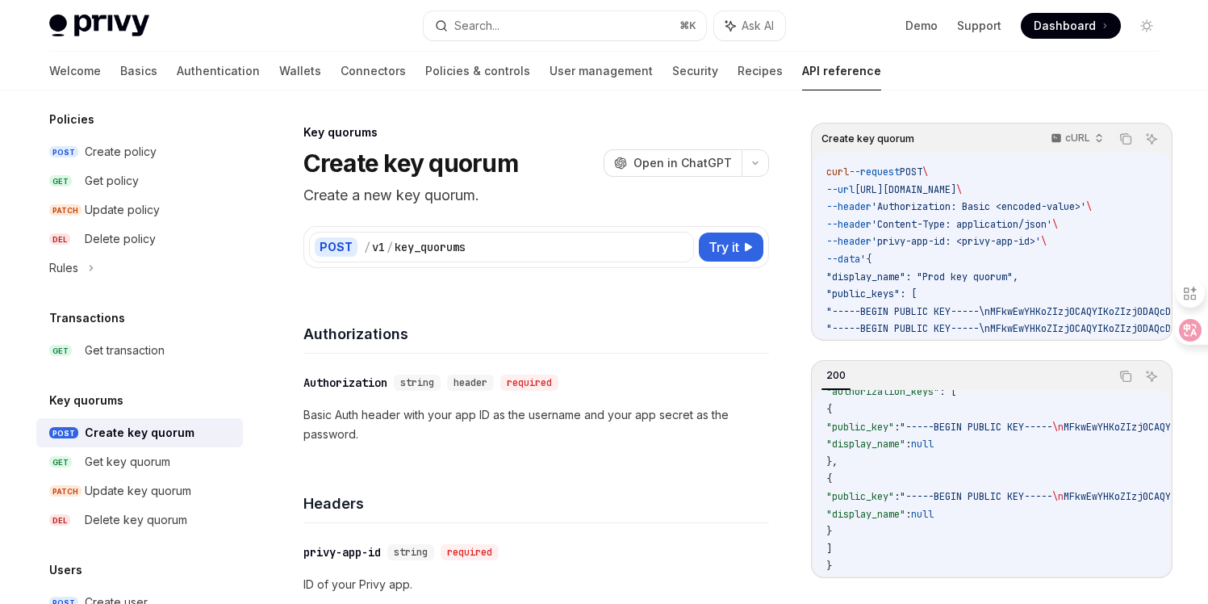
drag, startPoint x: 851, startPoint y: 554, endPoint x: 839, endPoint y: 395, distance: 159.4
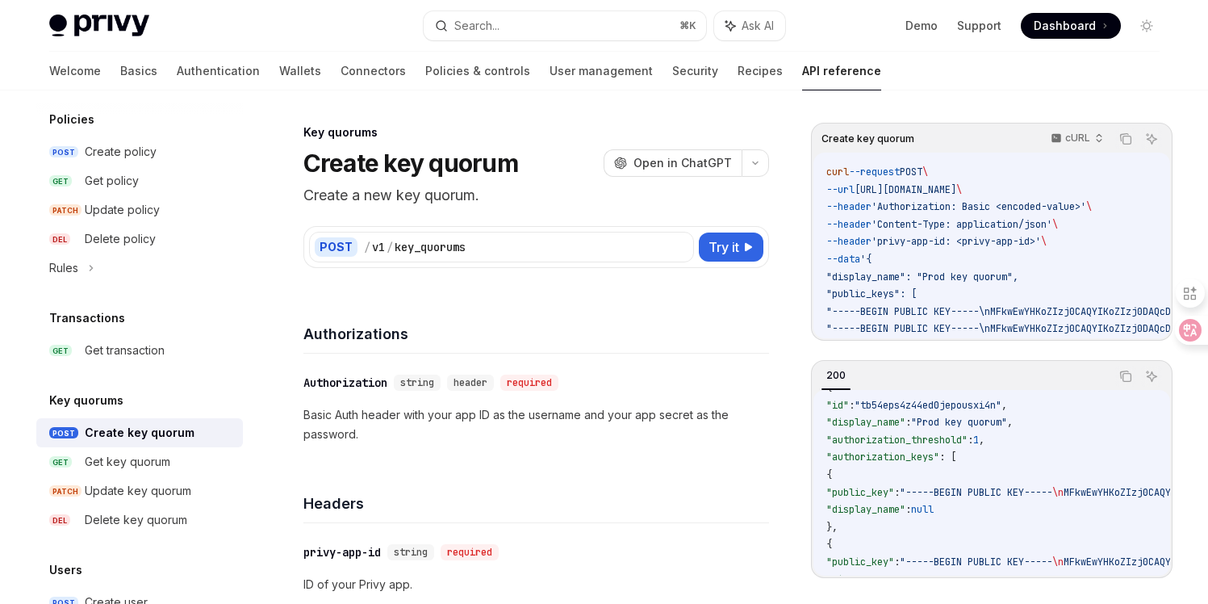
scroll to position [5, 0]
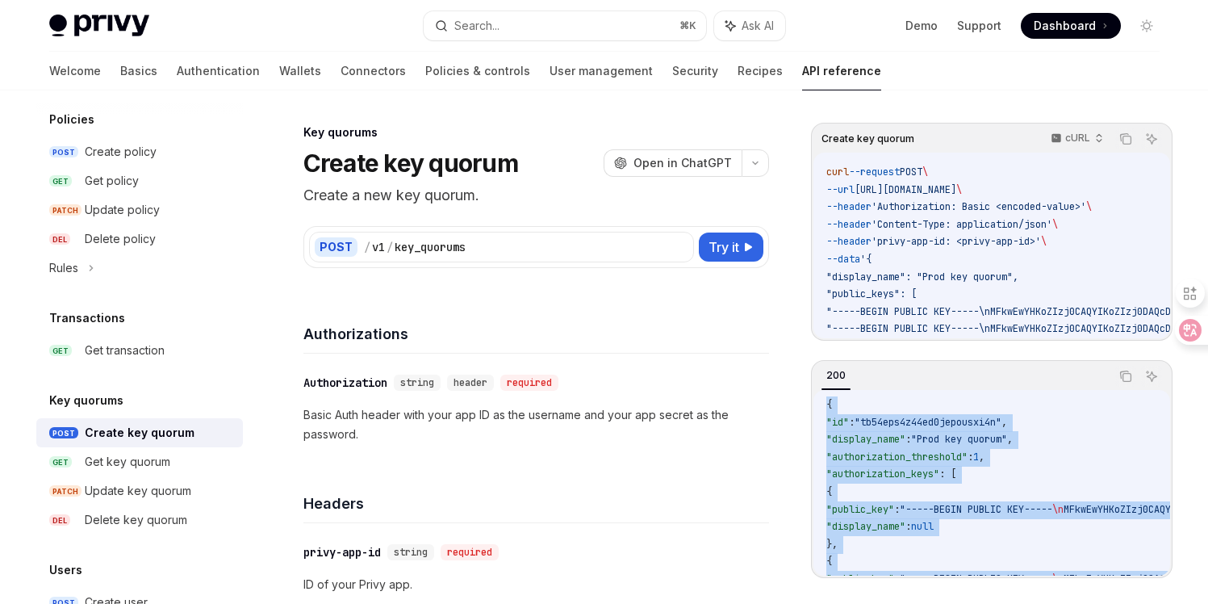
click at [824, 407] on div "{ "id" : "tb54eps4z44ed0jepousxi4n" , "display_name" : "Prod key quorum" , "aut…" at bounding box center [991, 483] width 357 height 186
copy code "{ "id" : "tb54eps4z44ed0jepousxi4n" , "display_name" : "Prod key quorum" , "aut…"
type textarea "*"
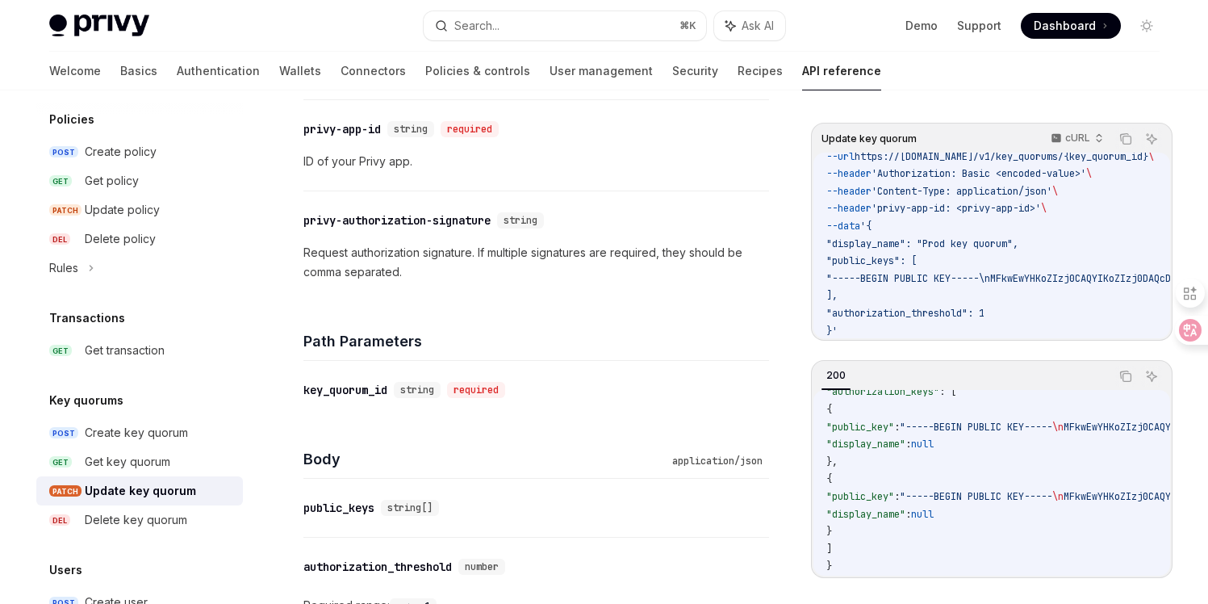
scroll to position [41, 0]
